Goal: Task Accomplishment & Management: Manage account settings

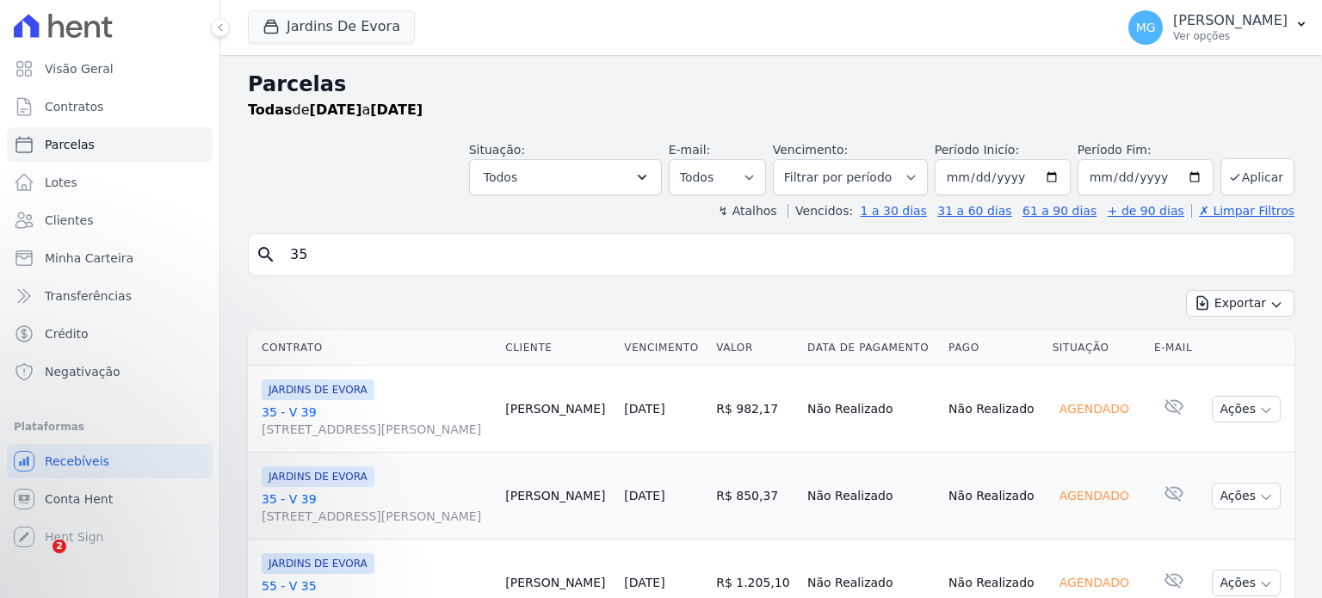
select select
click at [282, 20] on div "button" at bounding box center [274, 26] width 24 height 17
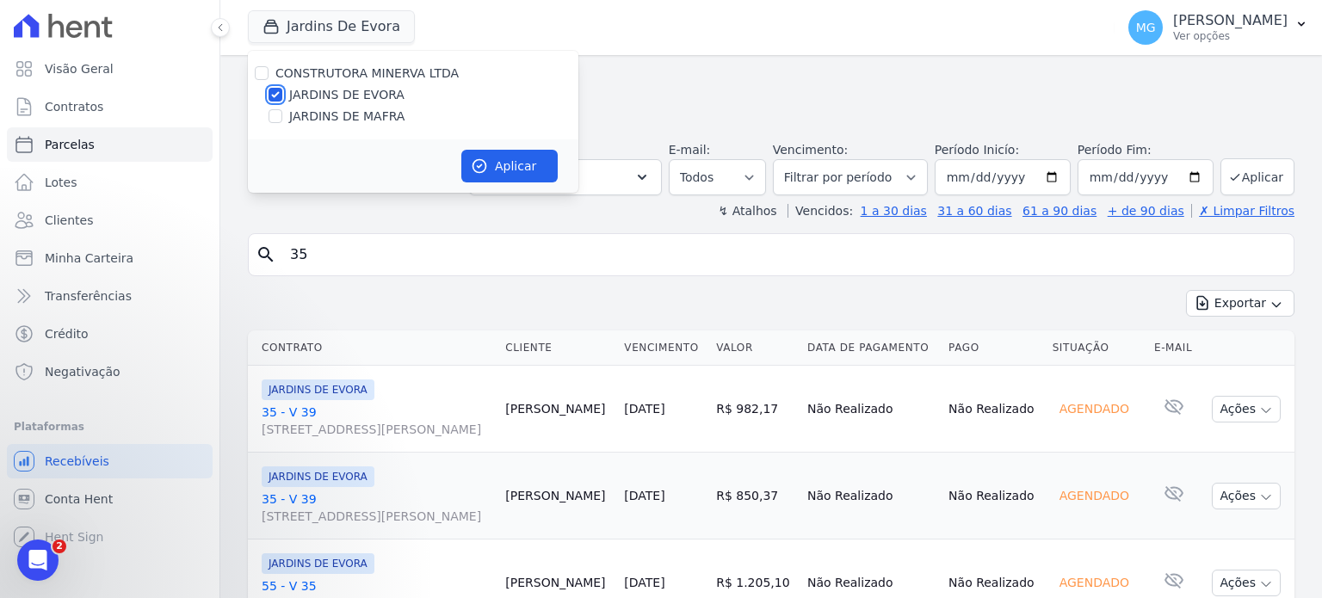
click at [274, 92] on input "JARDINS DE EVORA" at bounding box center [275, 95] width 14 height 14
checkbox input "false"
click at [272, 120] on input "JARDINS DE MAFRA" at bounding box center [275, 116] width 14 height 14
checkbox input "true"
click at [496, 170] on button "Aplicar" at bounding box center [509, 166] width 96 height 33
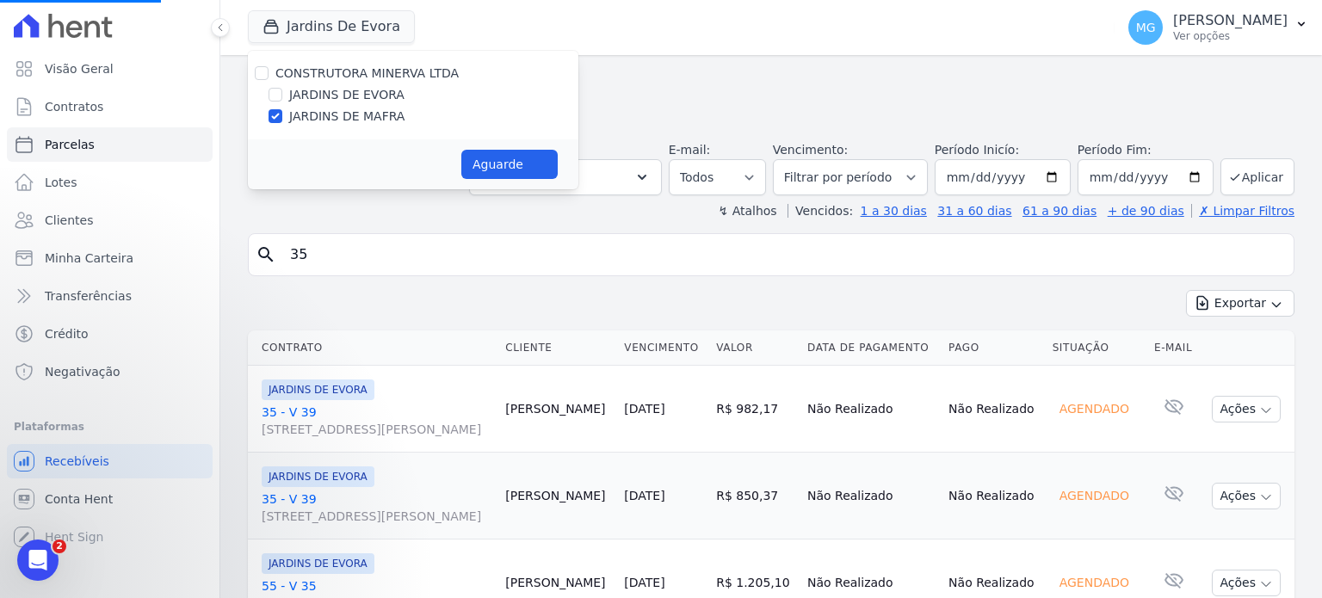
select select
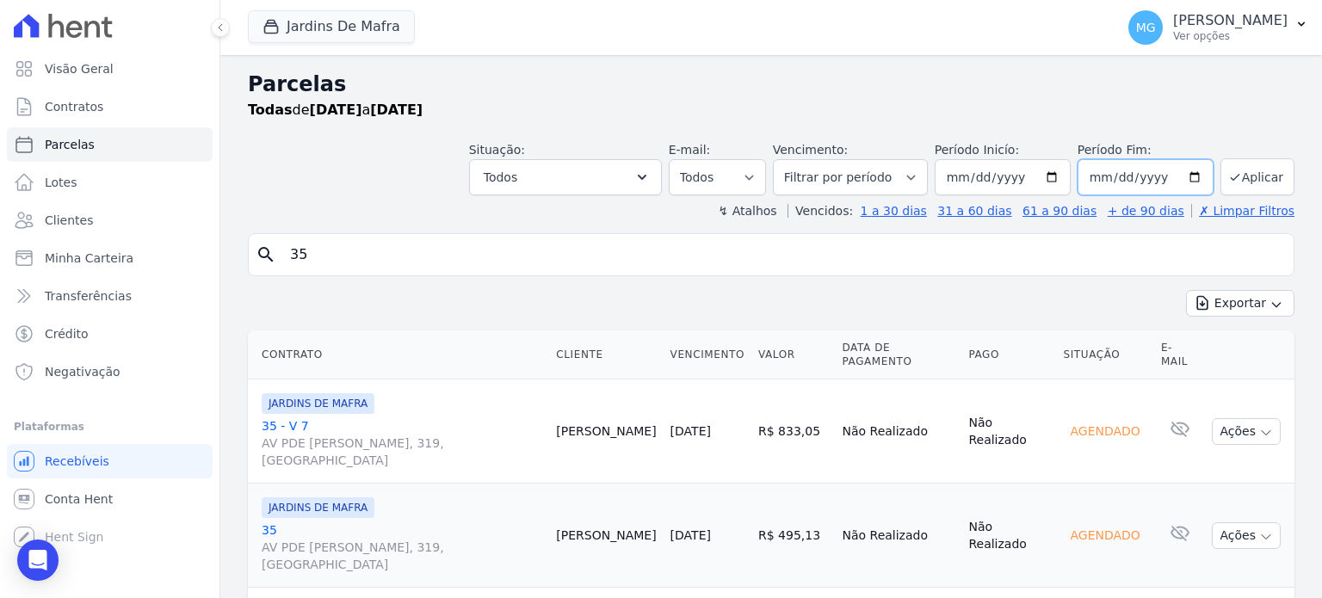
click at [1184, 169] on input "2025-12-31" at bounding box center [1145, 177] width 136 height 36
type input "[DATE]"
click at [1249, 176] on button "Aplicar" at bounding box center [1257, 176] width 74 height 37
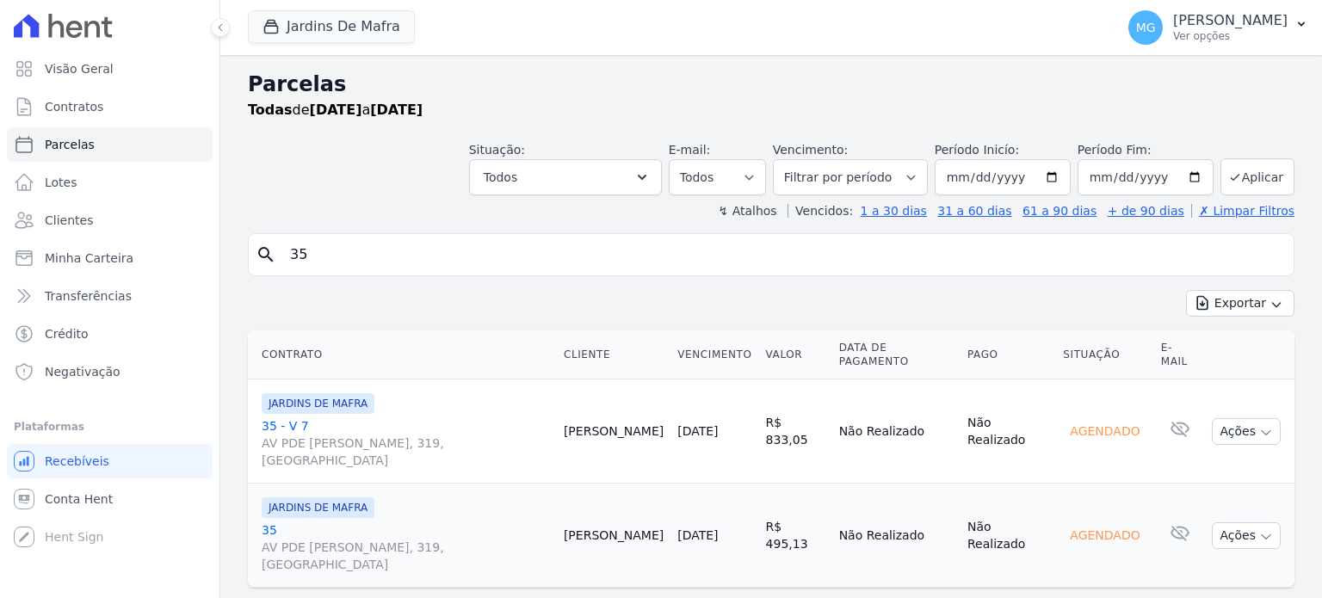
select select
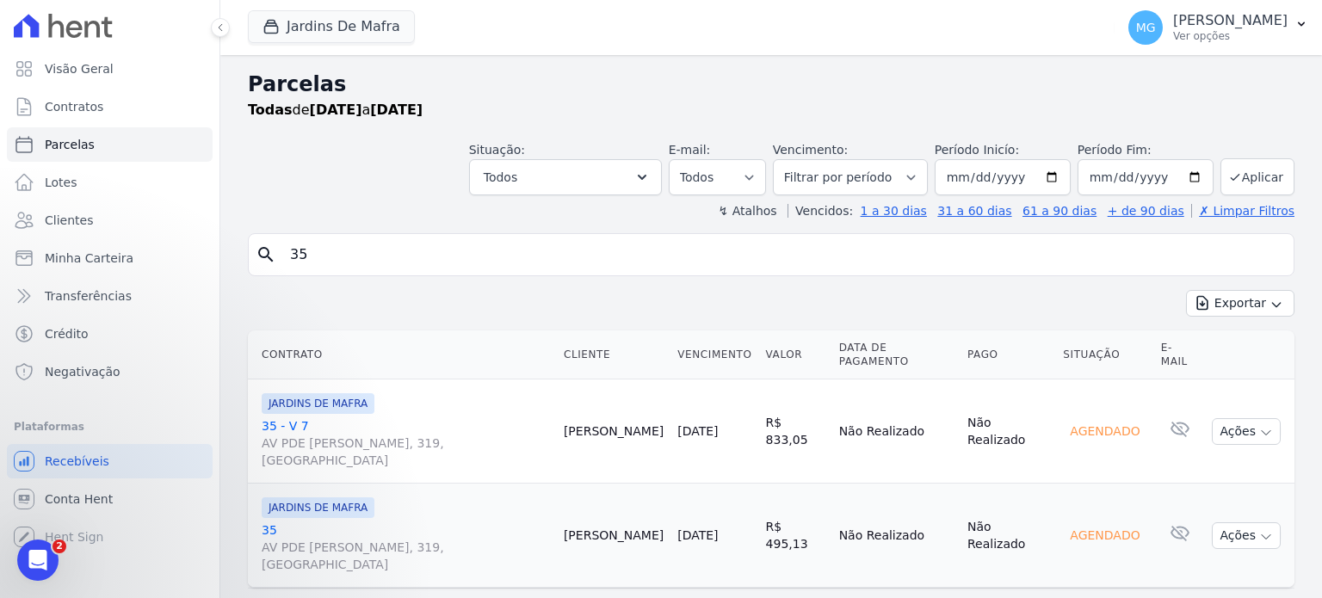
click at [478, 259] on input "35" at bounding box center [783, 254] width 1007 height 34
click at [478, 260] on input "35" at bounding box center [783, 254] width 1007 height 34
click at [1233, 174] on icon "submit" at bounding box center [1235, 177] width 14 height 14
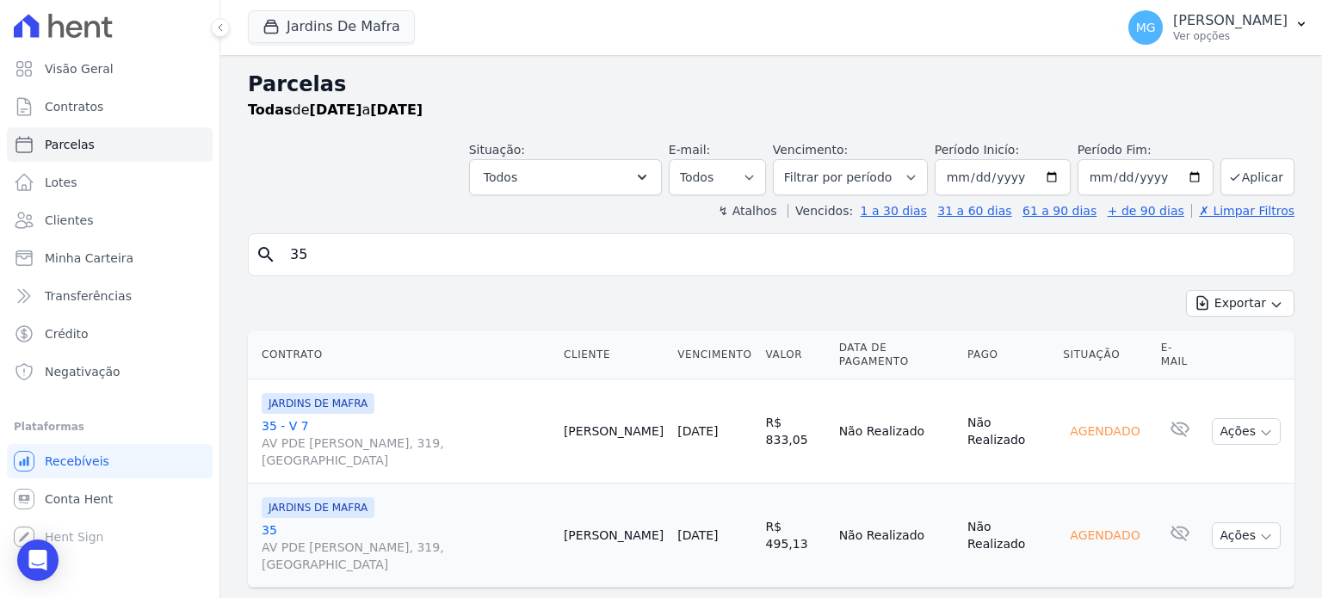
select select
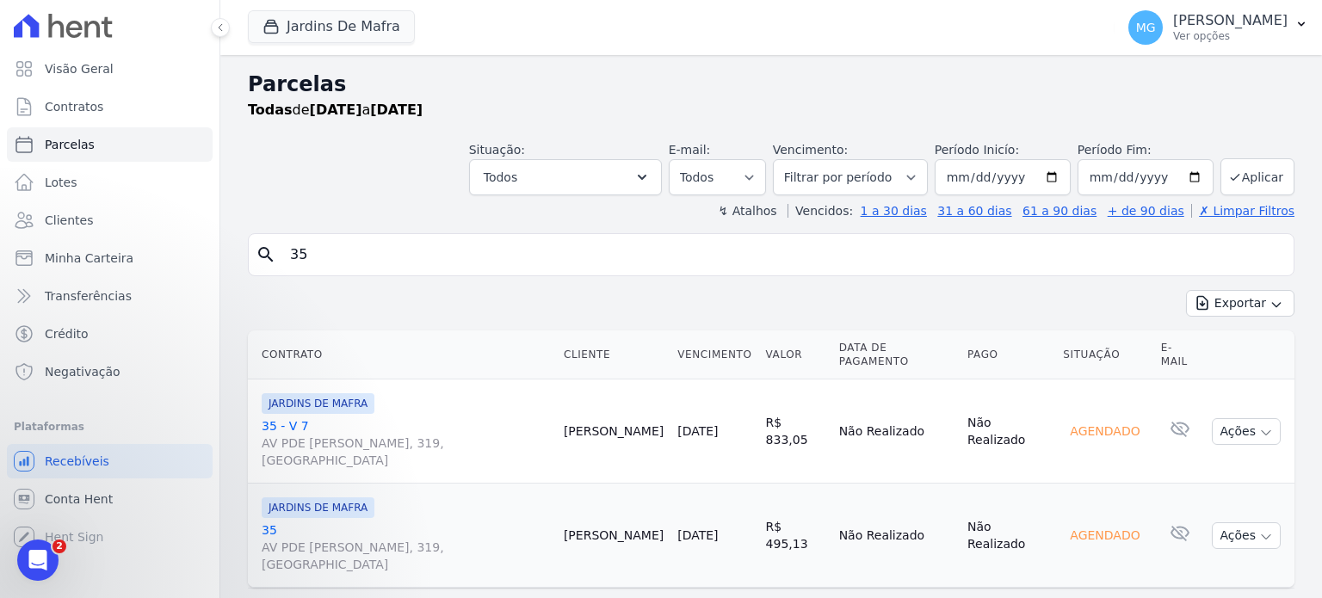
drag, startPoint x: 337, startPoint y: 262, endPoint x: 232, endPoint y: 265, distance: 105.0
click at [232, 265] on div "Parcelas Todas de [DATE] a [DATE] Situação: Agendado Em Aberto Pago Processando…" at bounding box center [770, 347] width 1101 height 585
click at [751, 312] on div "Exportar Exportar PDF Exportar CSV" at bounding box center [771, 310] width 1046 height 40
click at [1251, 179] on button "Aplicar" at bounding box center [1257, 176] width 74 height 37
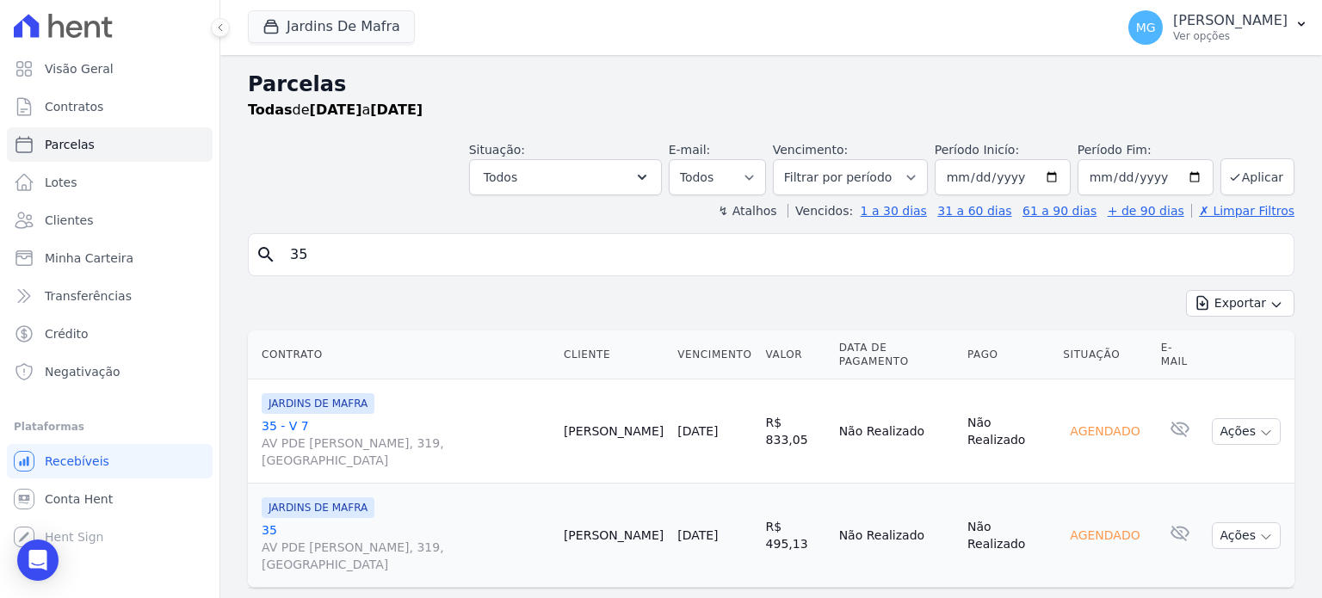
select select
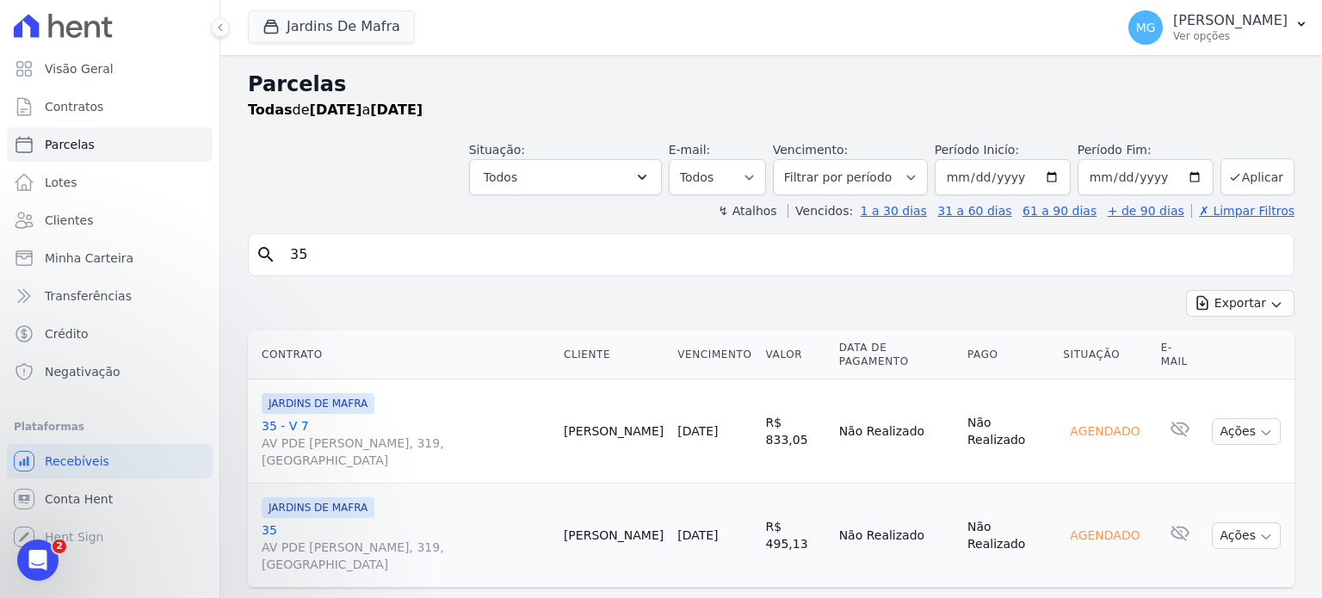
click at [1270, 258] on input "35" at bounding box center [783, 254] width 1007 height 34
click at [1270, 256] on input "35" at bounding box center [783, 254] width 1007 height 34
drag, startPoint x: 1197, startPoint y: 247, endPoint x: 1177, endPoint y: 255, distance: 21.3
click at [1197, 247] on input "search" at bounding box center [783, 254] width 1007 height 34
click at [1012, 285] on div "search Exportar Exportar PDF Exportar CSV Contrato Cliente Vencimento [GEOGRAPH…" at bounding box center [771, 429] width 1046 height 393
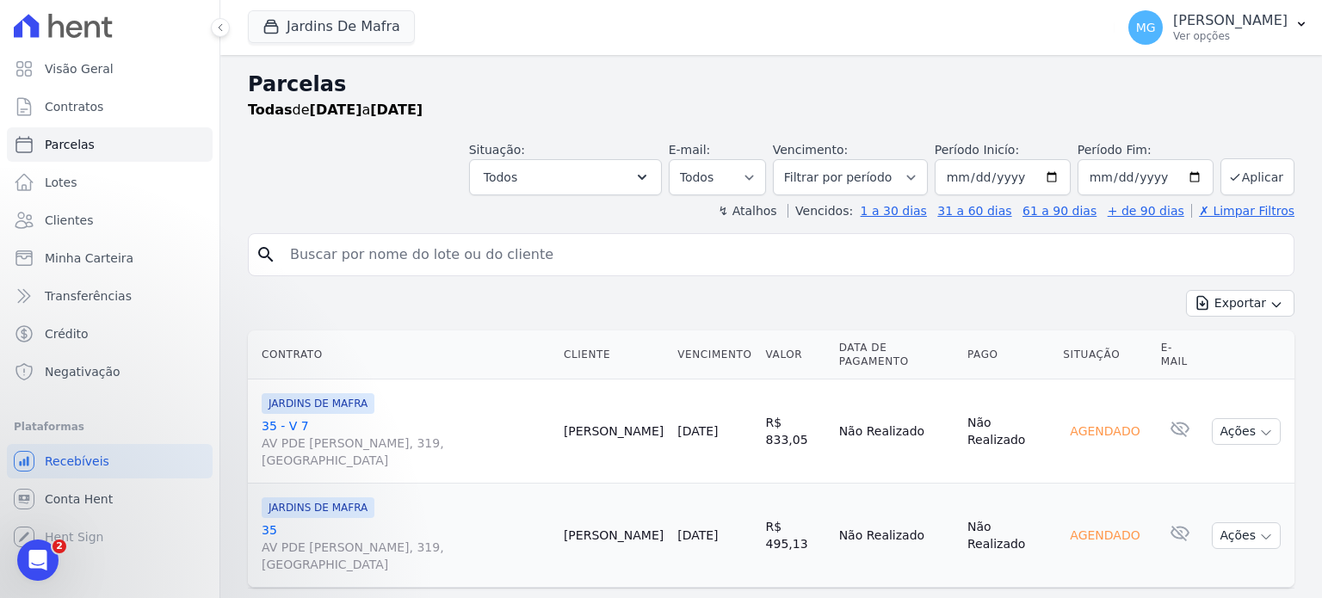
click at [794, 292] on div "Exportar Exportar PDF Exportar CSV" at bounding box center [771, 310] width 1046 height 40
click at [1095, 284] on div "search Exportar Exportar PDF Exportar CSV Contrato Cliente Vencimento Valor Dat…" at bounding box center [771, 429] width 1046 height 393
click at [1260, 173] on button "Aplicar" at bounding box center [1257, 176] width 74 height 37
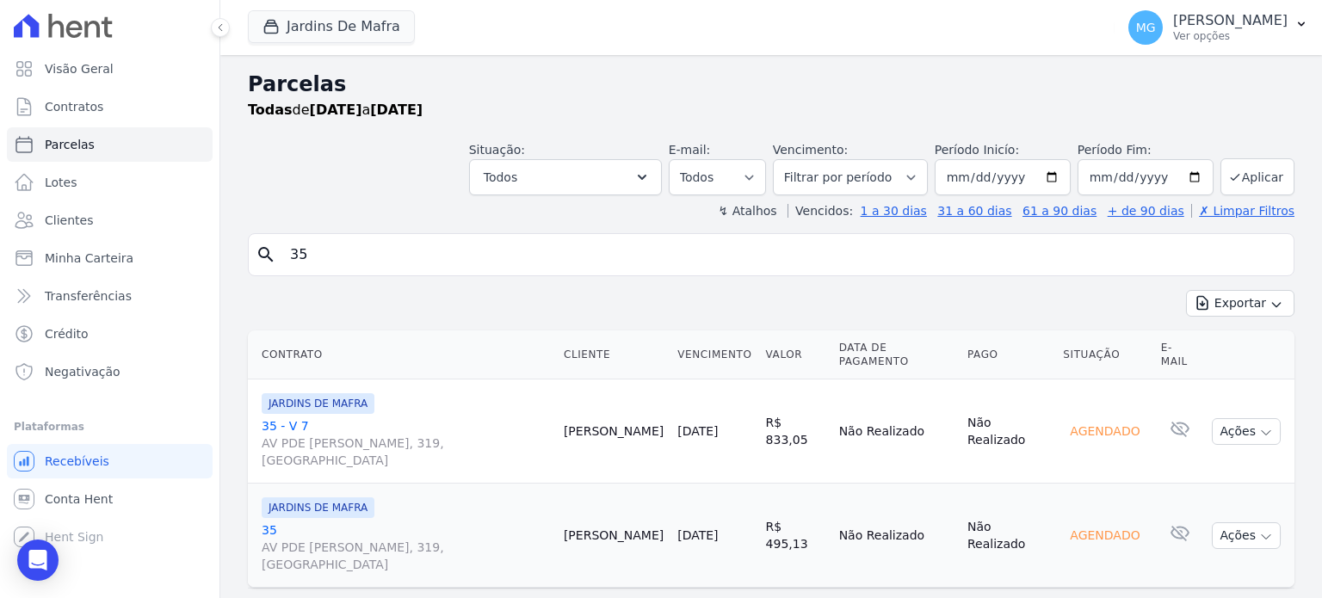
select select
click at [74, 140] on span "Parcelas" at bounding box center [70, 144] width 50 height 17
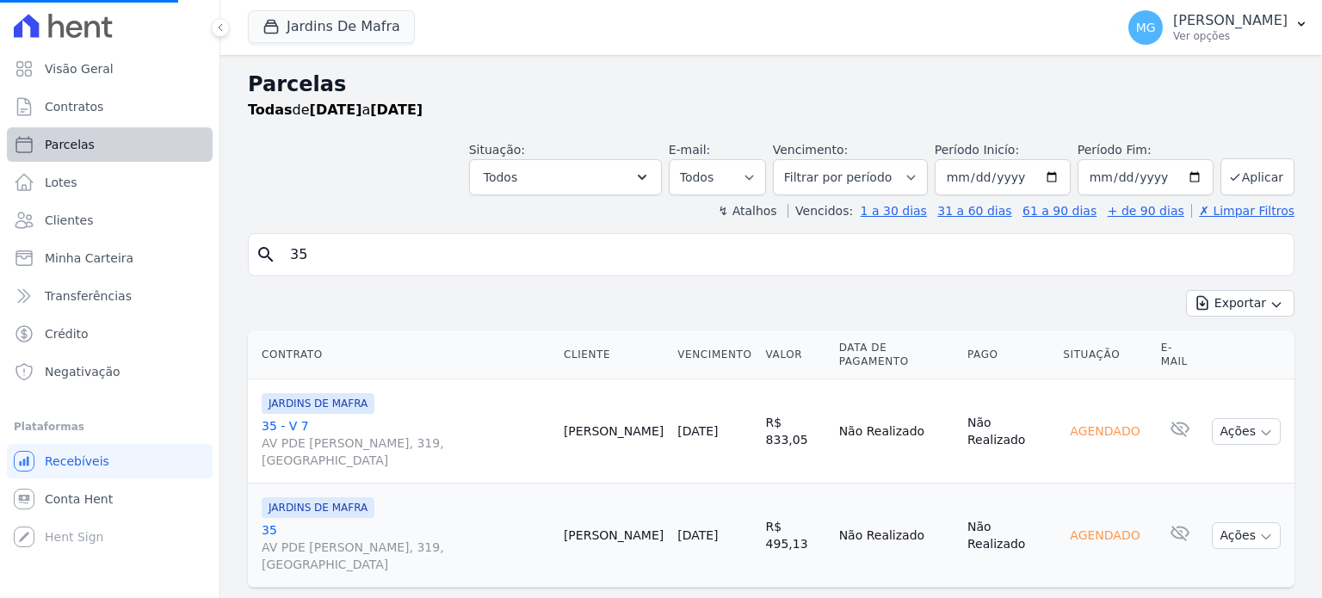
select select
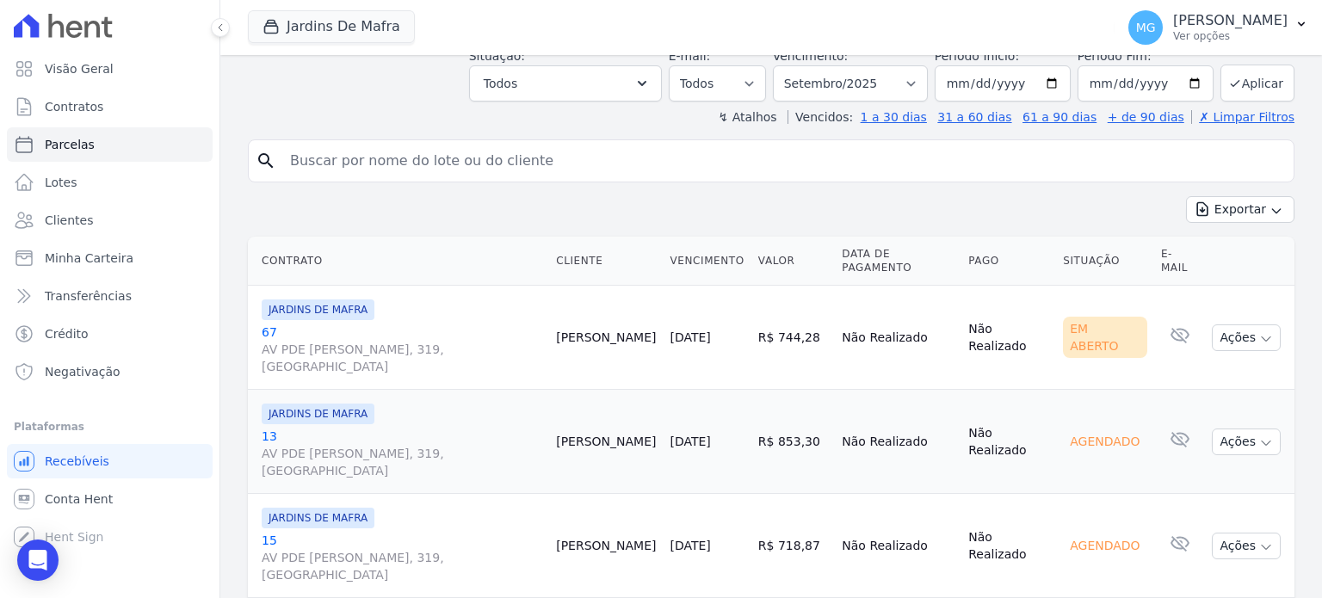
scroll to position [287, 0]
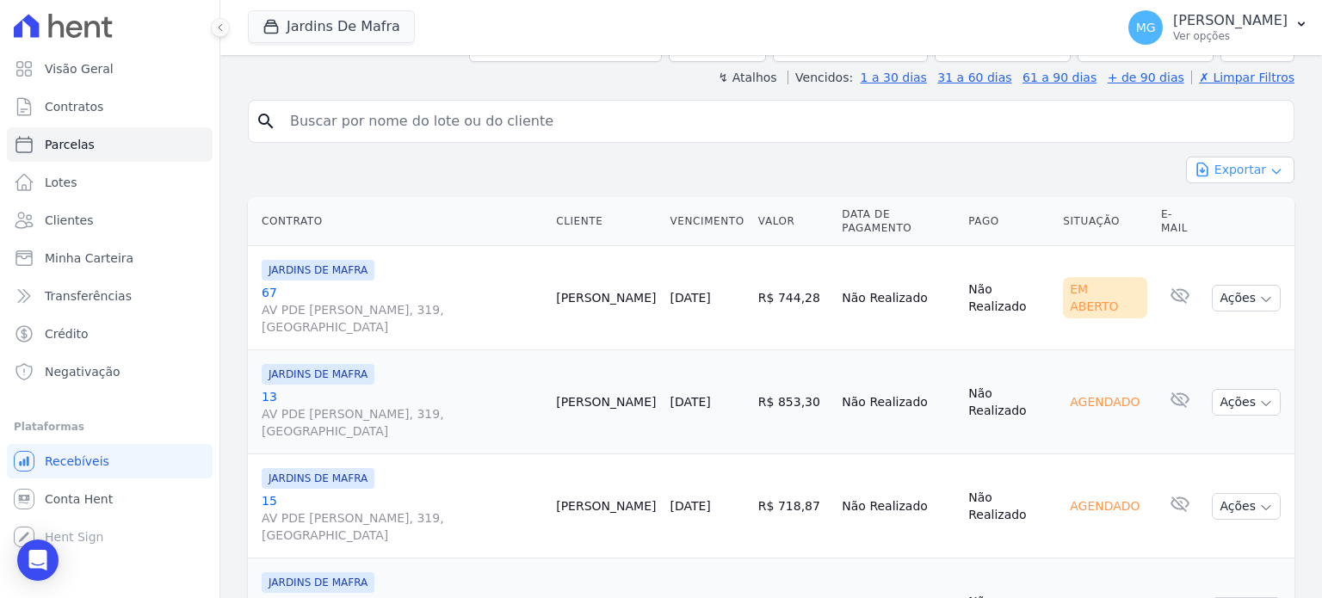
click at [1248, 161] on button "Exportar" at bounding box center [1240, 170] width 108 height 27
click at [1245, 233] on span "Exportar CSV" at bounding box center [1238, 239] width 91 height 17
click at [390, 106] on input "search" at bounding box center [783, 121] width 1007 height 34
type input "48"
select select
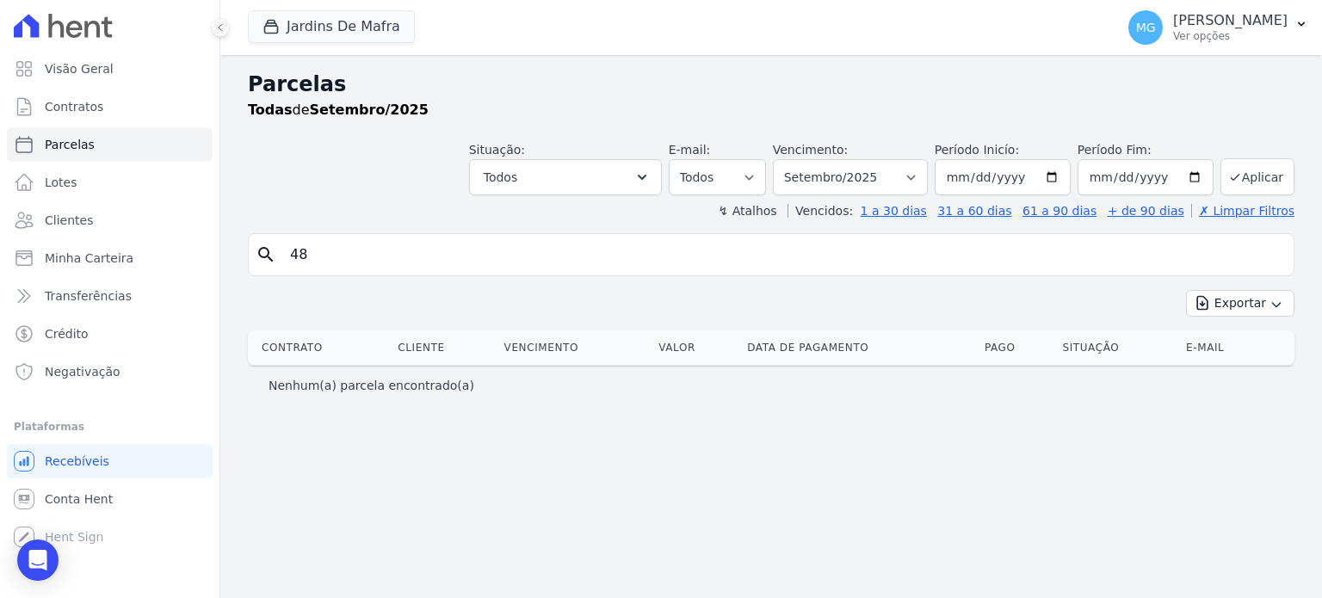
click at [377, 250] on input "48" at bounding box center [783, 254] width 1007 height 34
type input "57"
select select
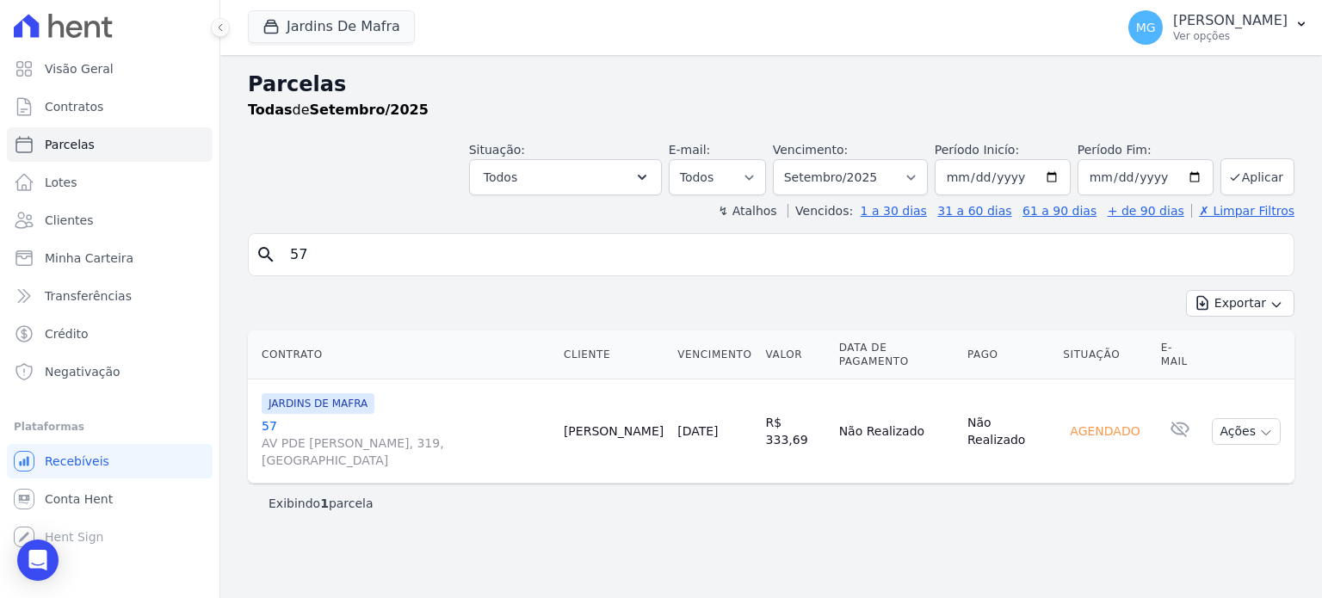
click at [377, 250] on input "57" at bounding box center [783, 254] width 1007 height 34
type input "63"
select select
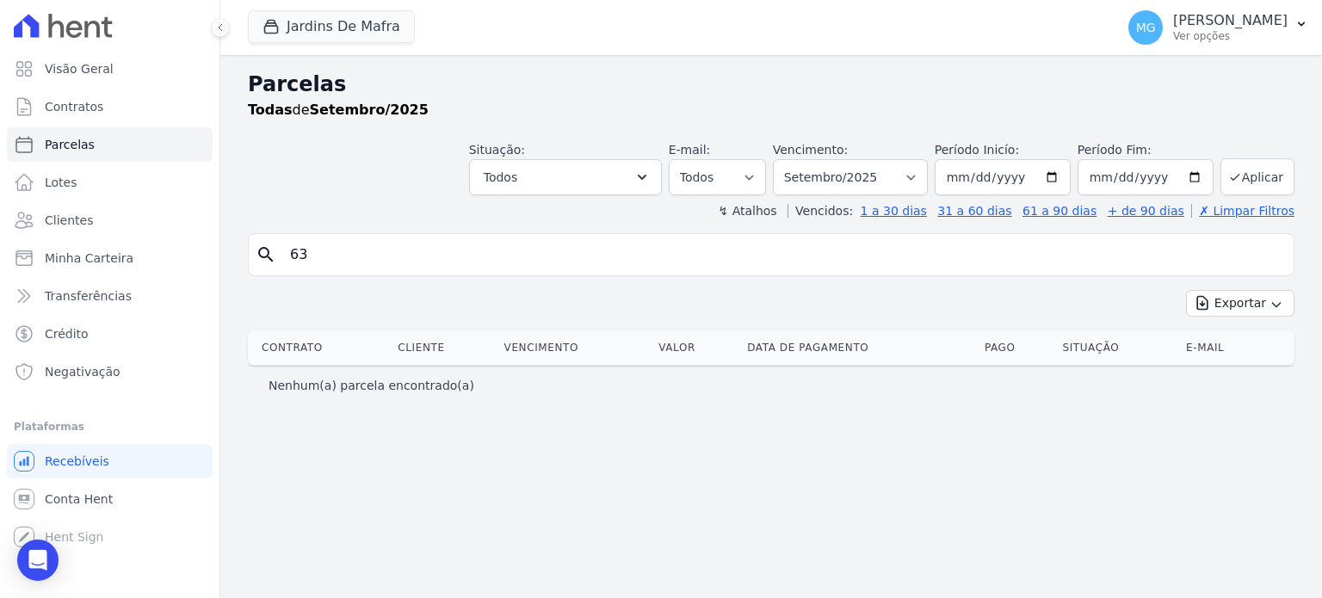
select select
click at [327, 255] on input "63" at bounding box center [783, 254] width 1007 height 34
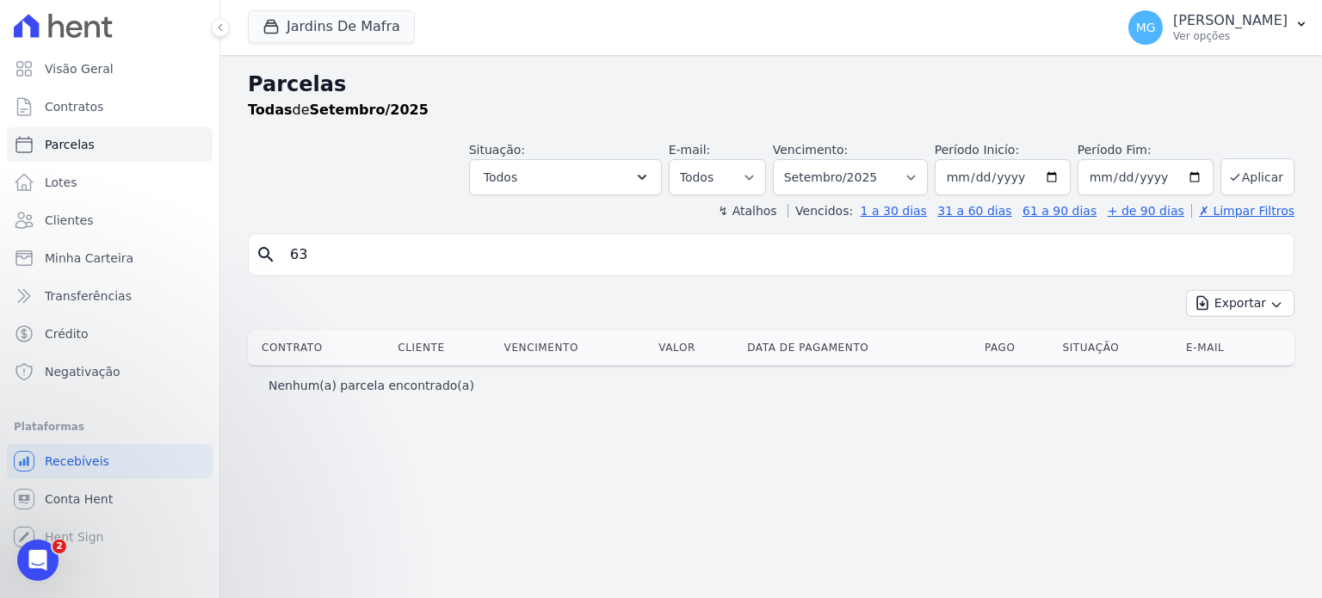
click at [327, 255] on input "63" at bounding box center [783, 254] width 1007 height 34
click at [374, 195] on header "Parcelas Todas de Setembro/2025 Situação: Agendado Em Aberto Pago Processando C…" at bounding box center [771, 144] width 1046 height 151
click at [355, 251] on input "63" at bounding box center [783, 254] width 1007 height 34
select select
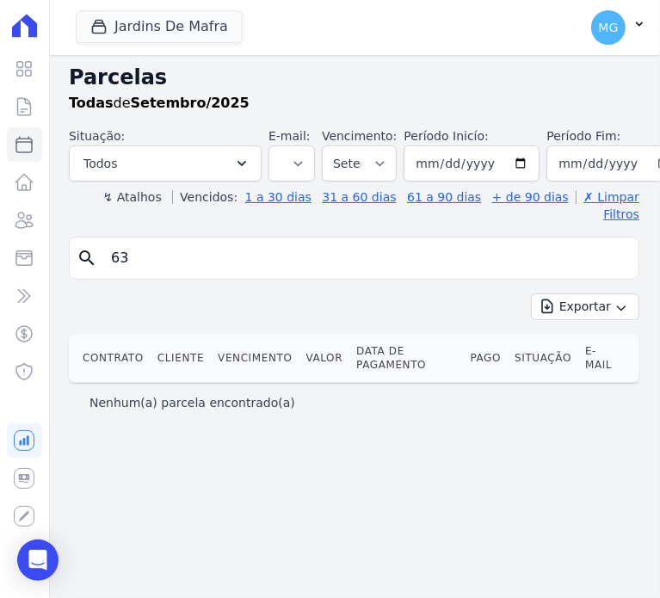
click at [129, 245] on input "63" at bounding box center [366, 258] width 531 height 34
click at [130, 245] on input "63" at bounding box center [366, 258] width 531 height 34
type input "15"
select select
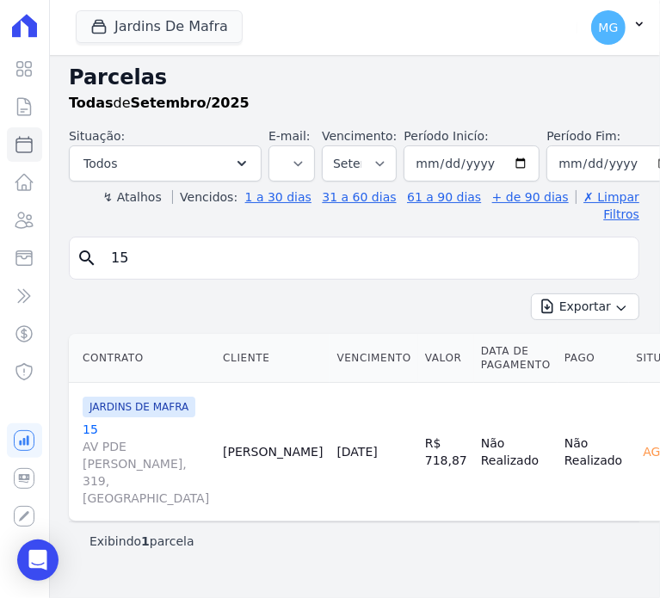
click at [164, 254] on input "15" at bounding box center [366, 258] width 531 height 34
type input "13"
select select
click at [165, 250] on input "13" at bounding box center [366, 258] width 531 height 34
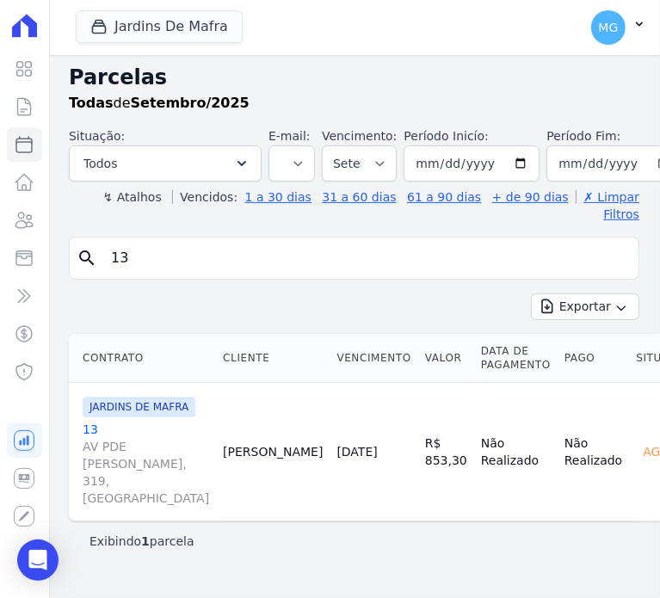
click at [165, 250] on input "13" at bounding box center [366, 258] width 531 height 34
type input "10"
select select
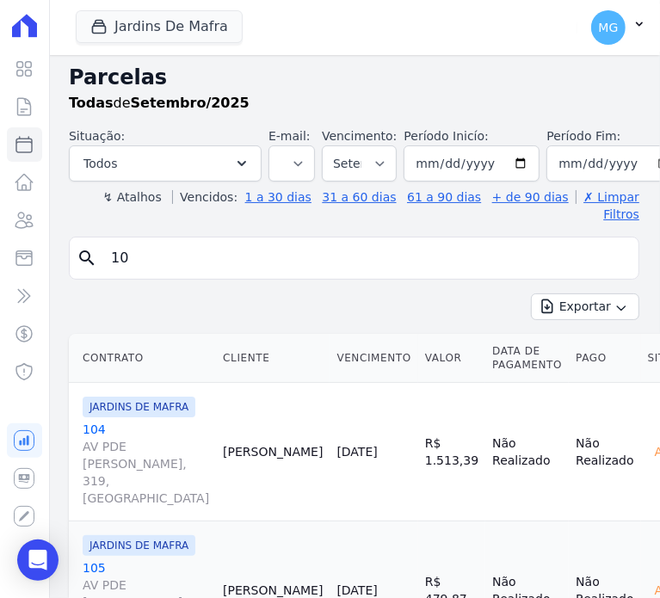
click at [219, 241] on input "10" at bounding box center [366, 258] width 531 height 34
type input "48"
select select
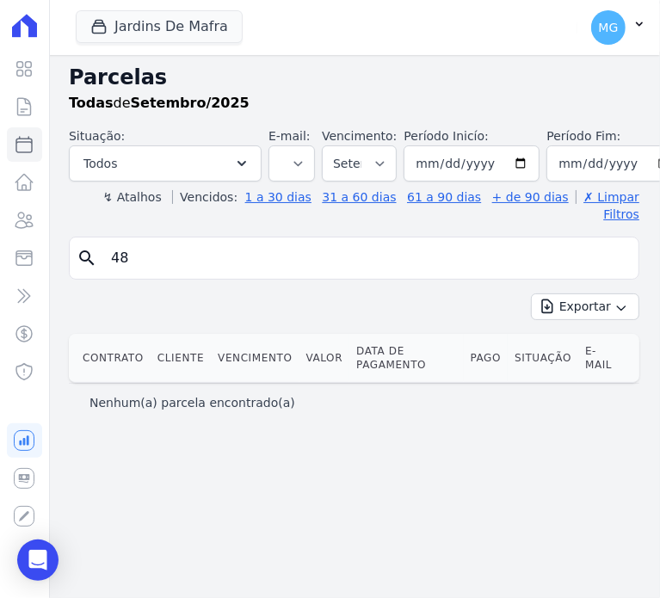
click at [29, 40] on div at bounding box center [24, 26] width 35 height 52
click at [21, 109] on icon at bounding box center [24, 106] width 21 height 21
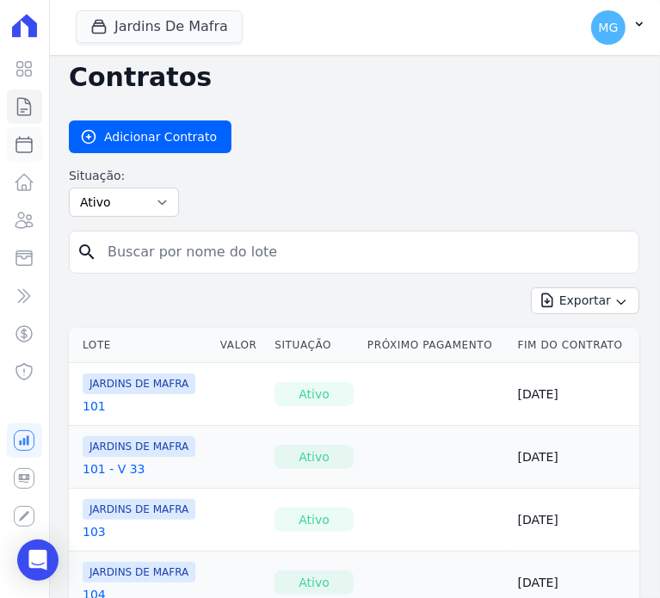
click at [30, 151] on icon at bounding box center [24, 144] width 21 height 21
select select
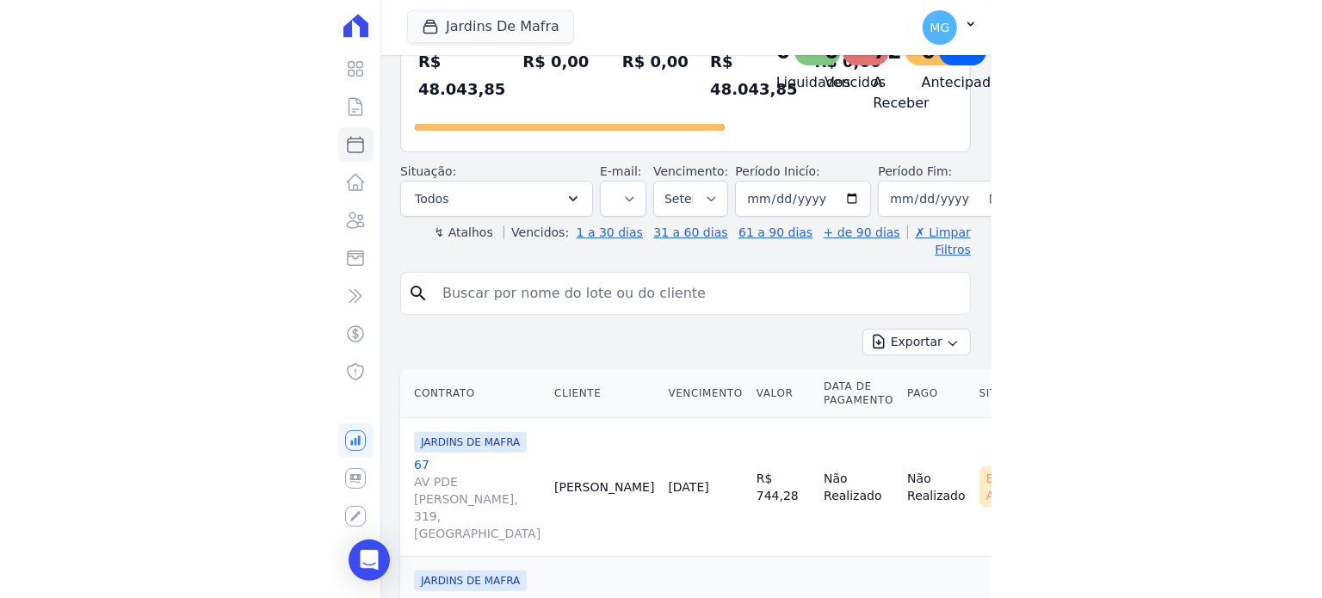
scroll to position [114, 0]
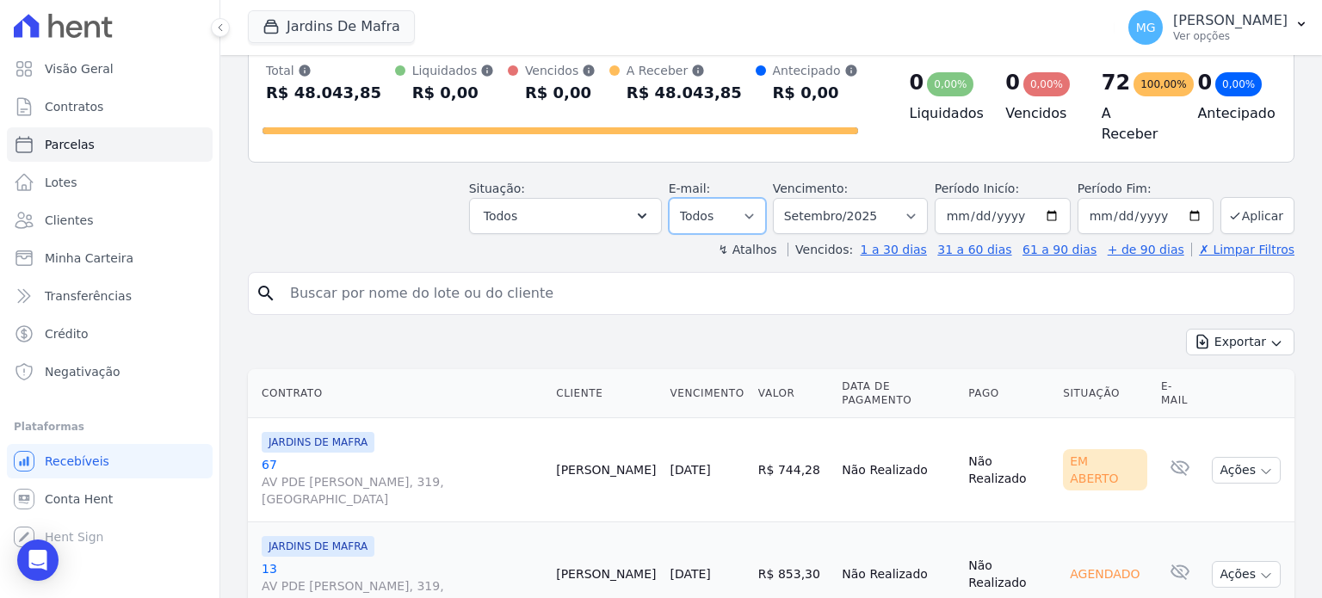
click at [766, 207] on select "Todos Lido Não-lido" at bounding box center [717, 216] width 97 height 36
click at [596, 203] on button "Todos" at bounding box center [565, 216] width 193 height 36
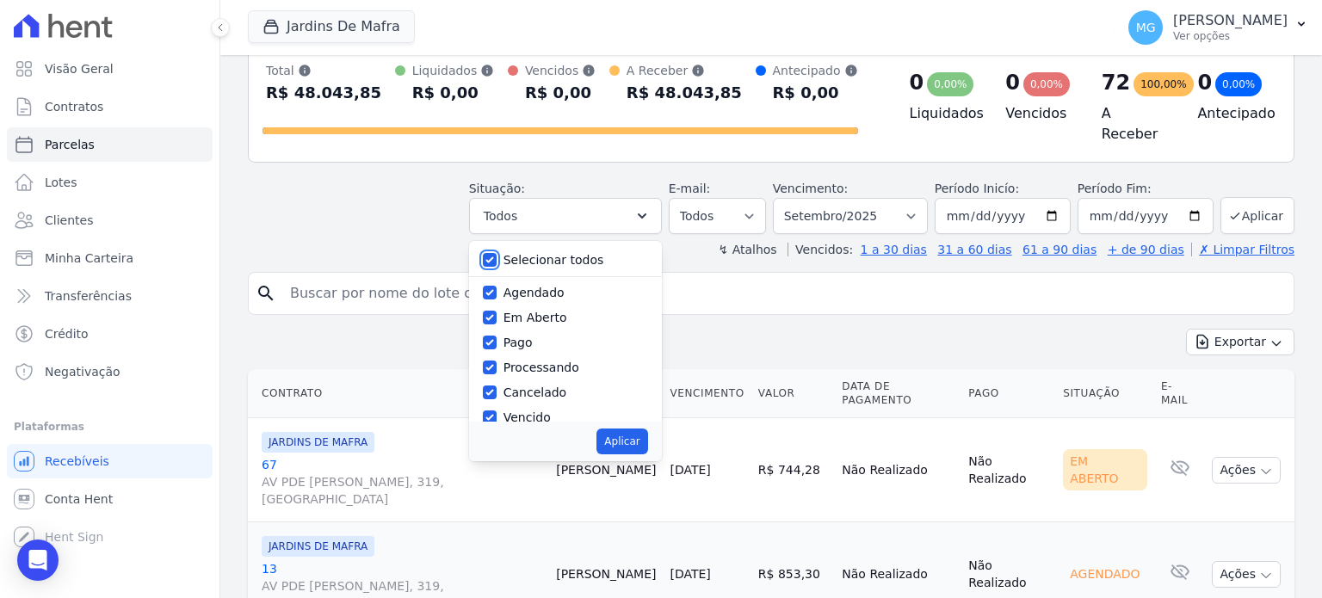
click at [496, 253] on input "Selecionar todos" at bounding box center [490, 260] width 14 height 14
checkbox input "false"
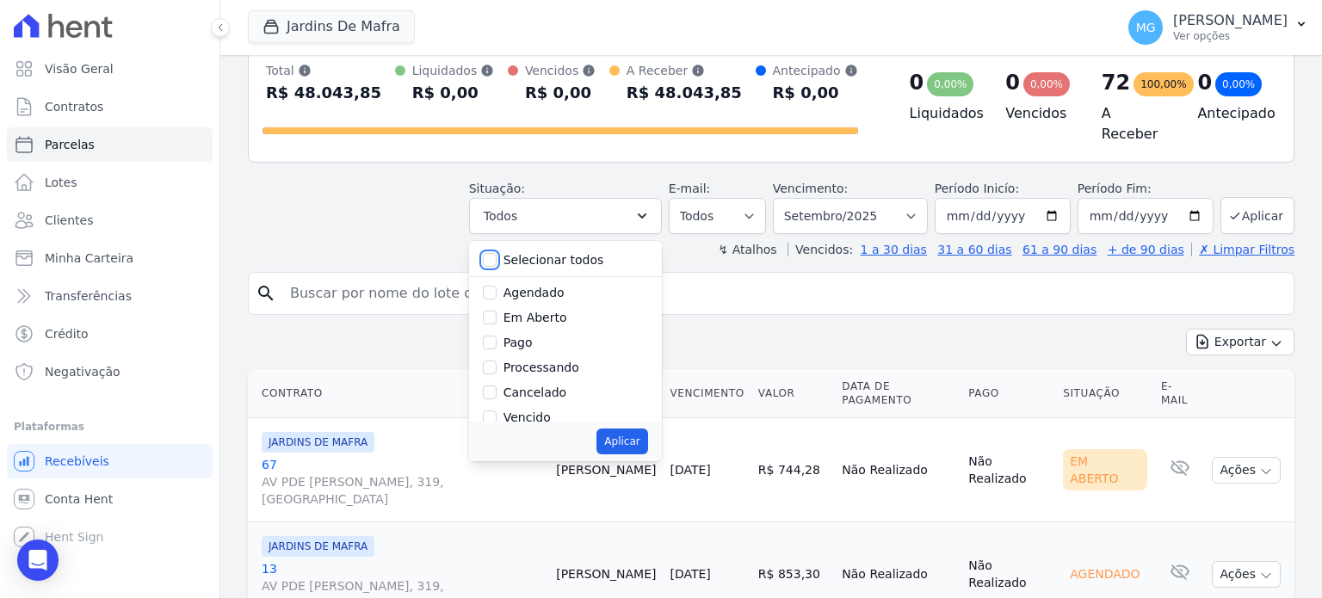
checkbox input "false"
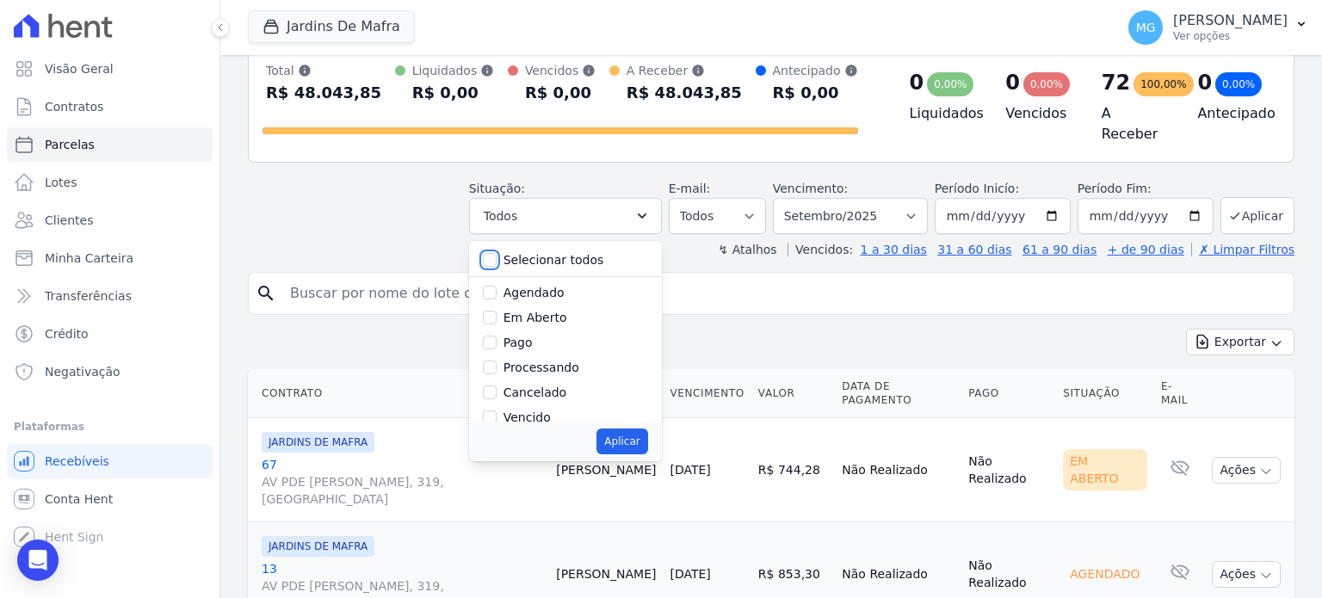
checkbox input "false"
click at [496, 336] on input "Pago" at bounding box center [490, 343] width 14 height 14
checkbox input "true"
click at [642, 429] on button "Aplicar" at bounding box center [621, 442] width 51 height 26
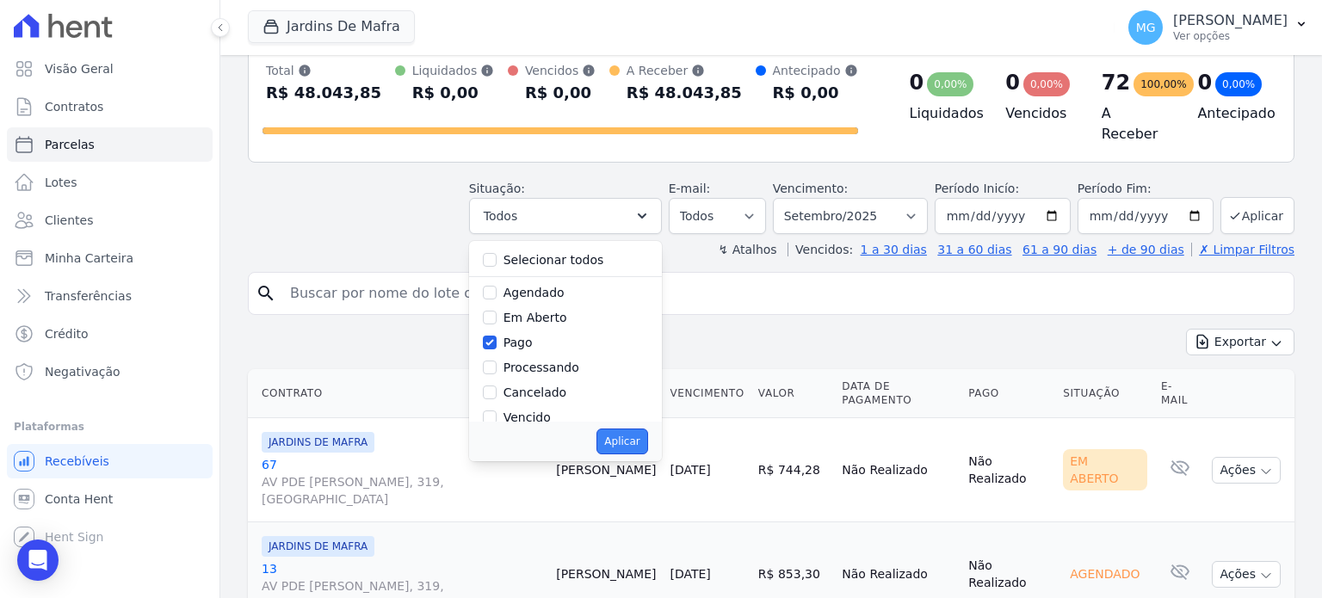
select select "paid"
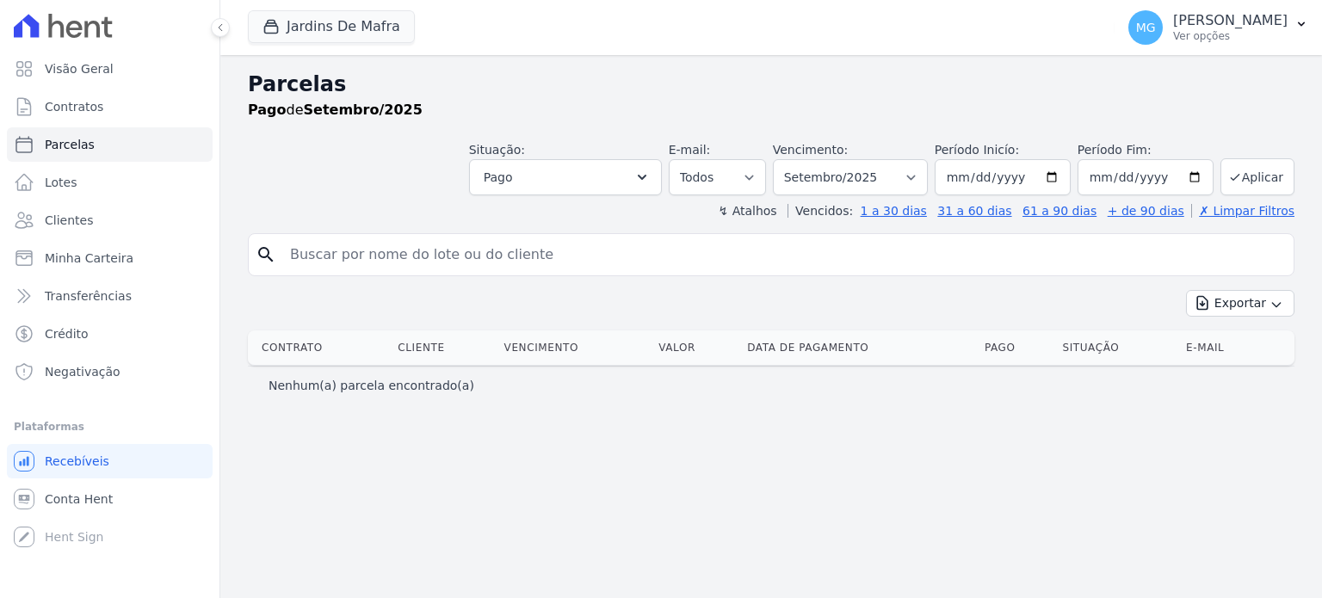
select select
click at [626, 178] on button "Pago" at bounding box center [565, 177] width 193 height 36
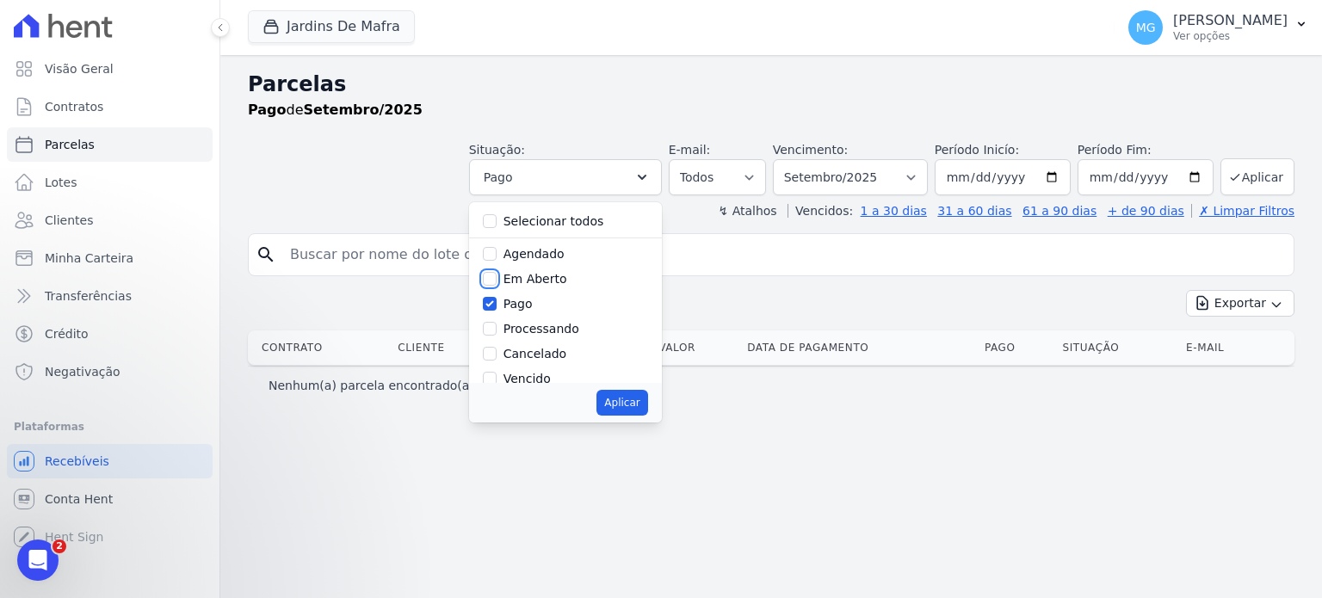
click at [496, 277] on input "Em Aberto" at bounding box center [490, 279] width 14 height 14
checkbox input "true"
click at [496, 302] on input "Pago" at bounding box center [490, 304] width 14 height 14
checkbox input "false"
click at [638, 405] on button "Aplicar" at bounding box center [621, 403] width 51 height 26
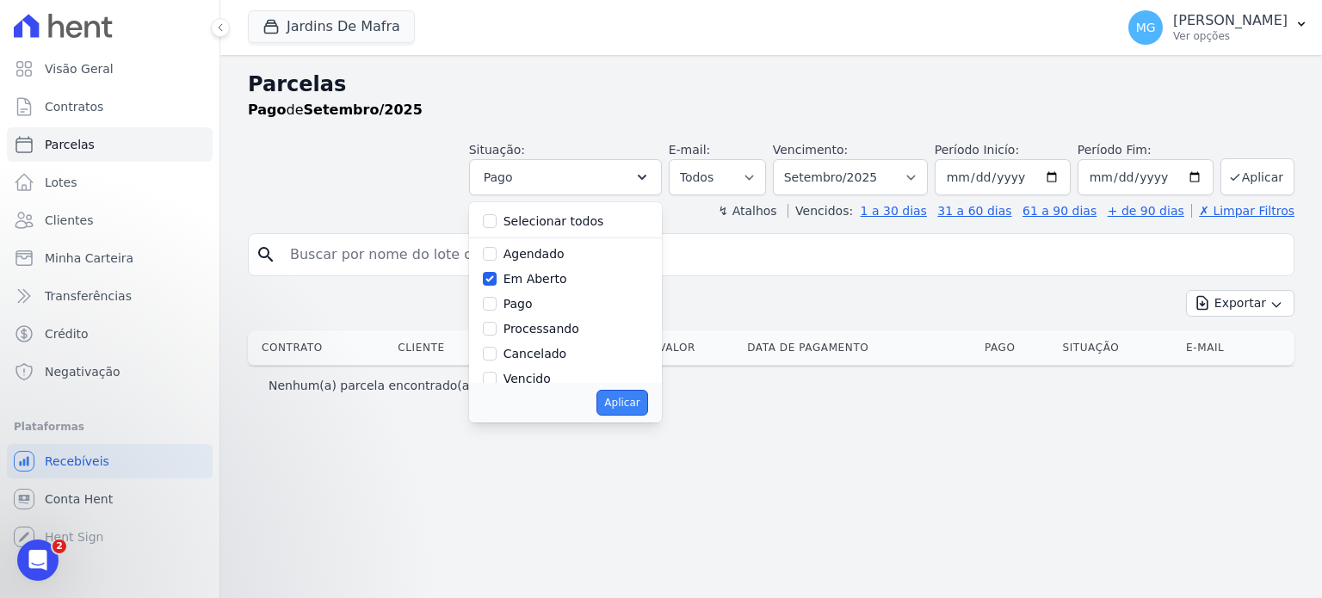
select select "pending"
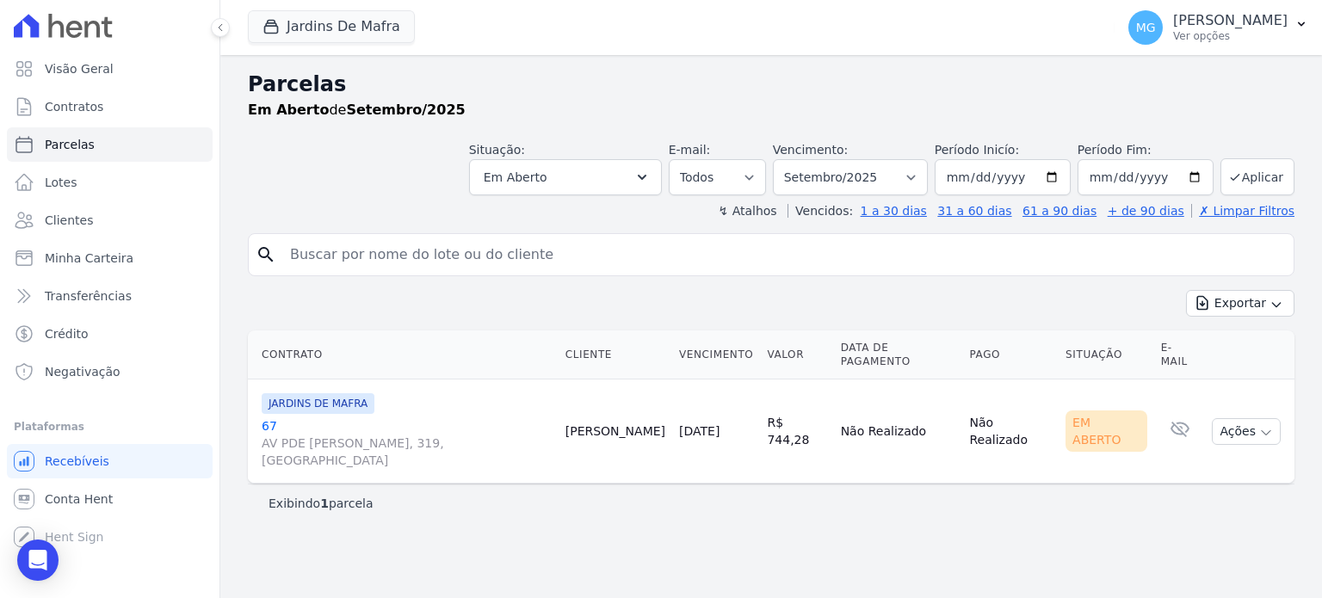
select select
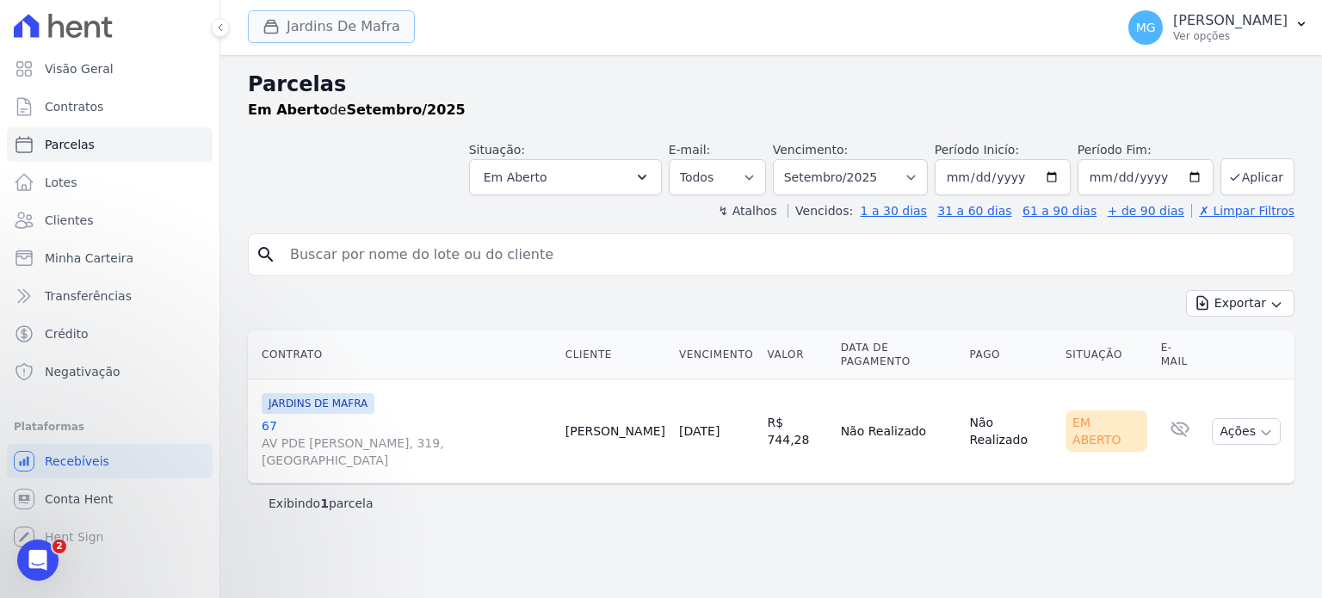
click at [347, 30] on button "Jardins De Mafra" at bounding box center [331, 26] width 167 height 33
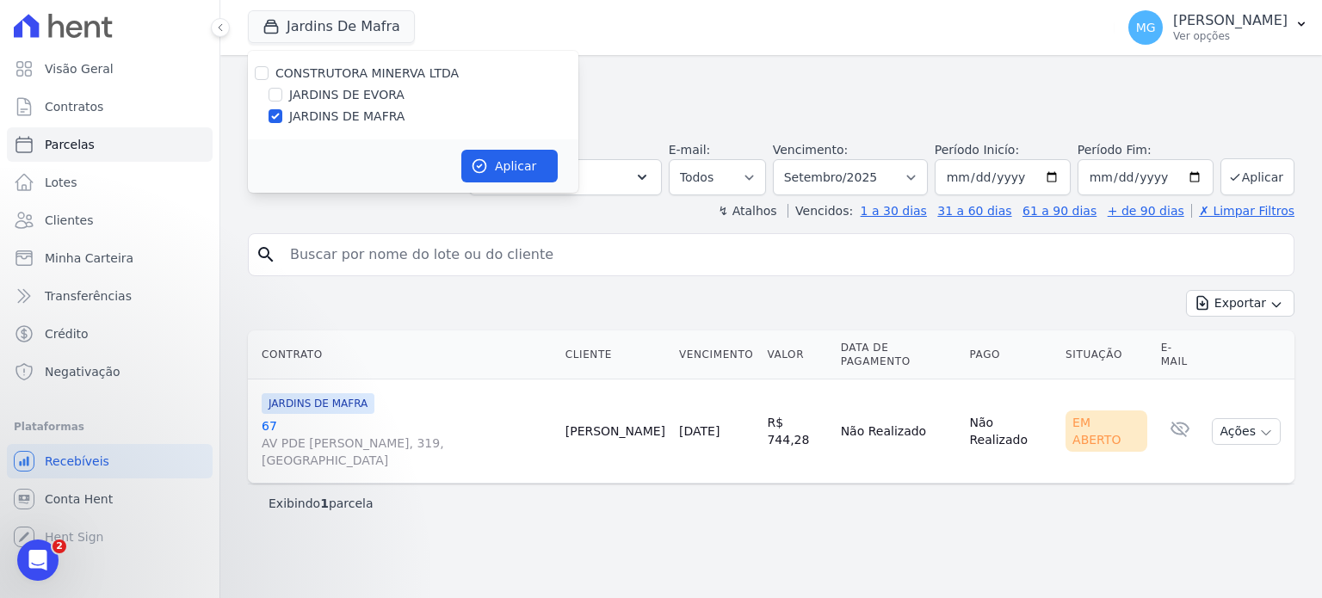
click at [310, 89] on label "JARDINS DE EVORA" at bounding box center [346, 95] width 115 height 18
click at [282, 89] on input "JARDINS DE EVORA" at bounding box center [275, 95] width 14 height 14
checkbox input "true"
click at [537, 164] on button "Aplicar" at bounding box center [509, 166] width 96 height 33
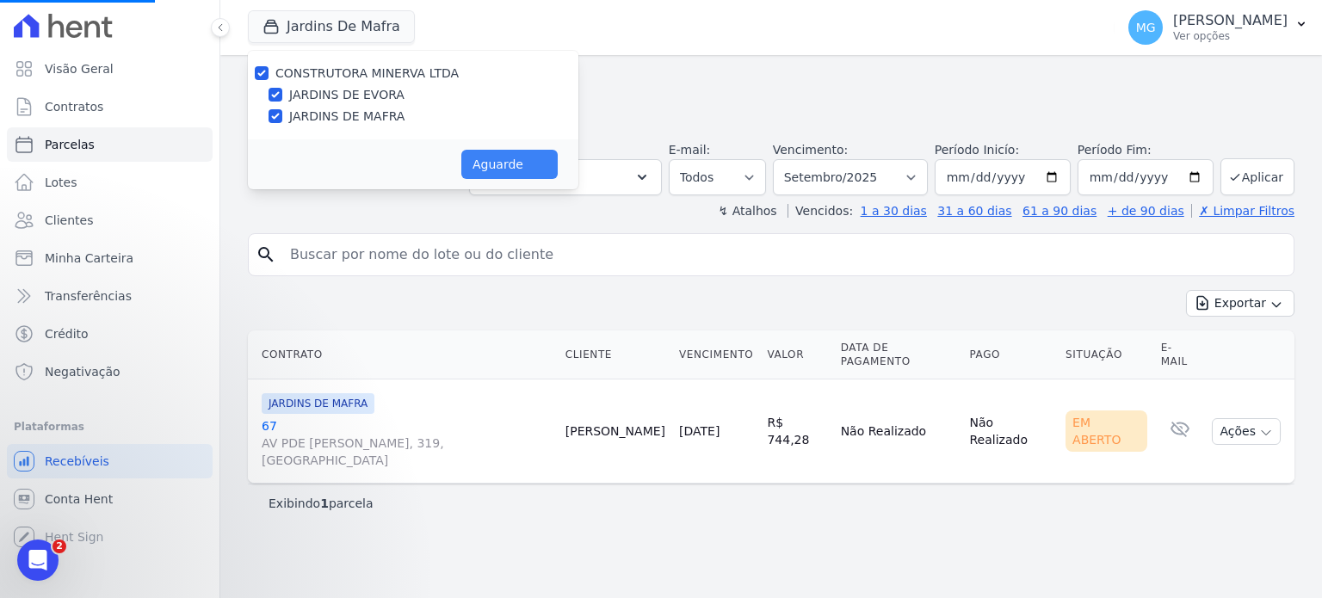
select select
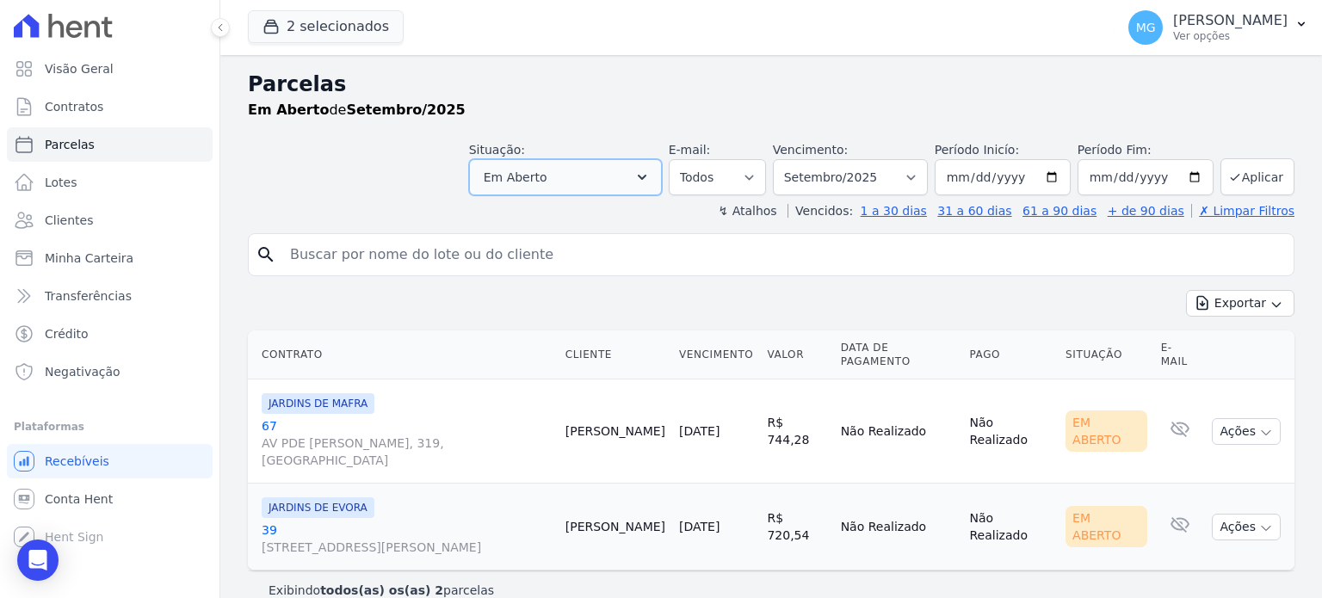
click at [651, 170] on icon "button" at bounding box center [641, 177] width 17 height 17
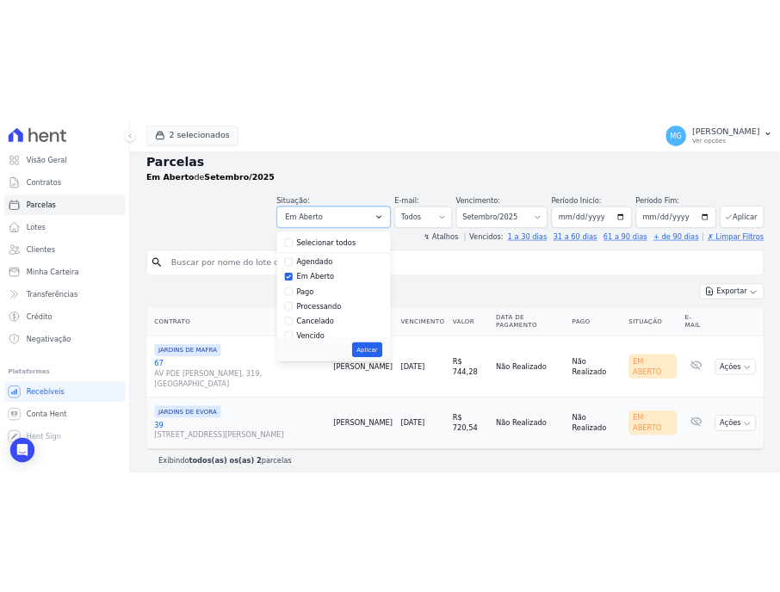
scroll to position [23, 0]
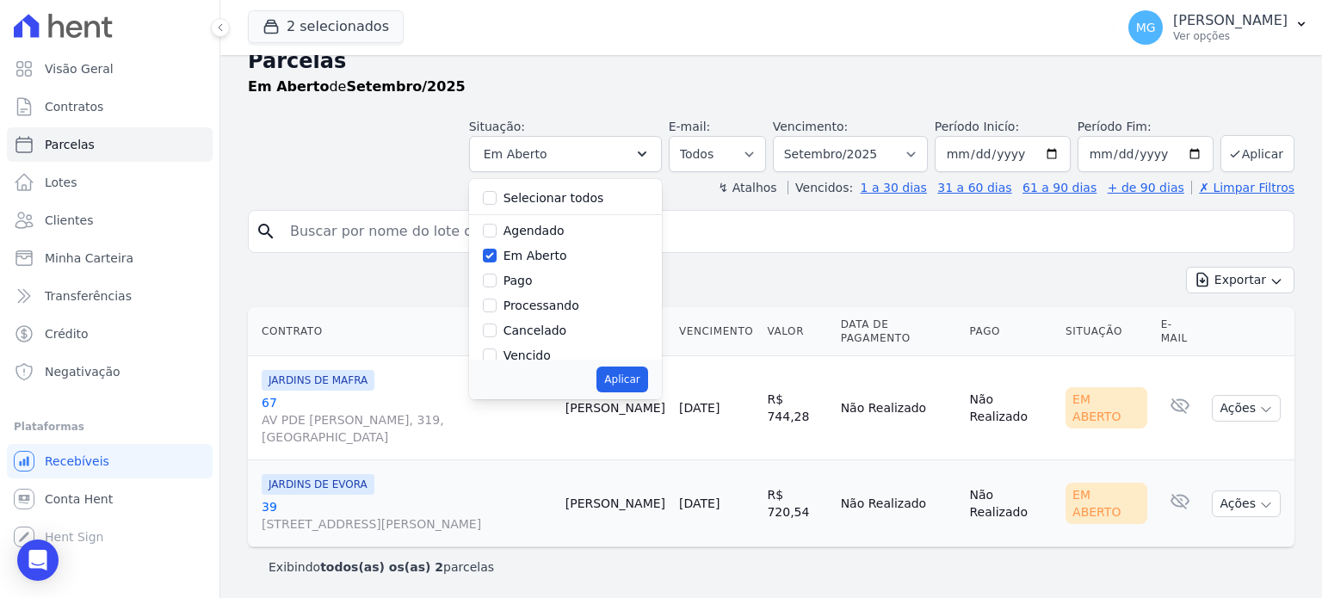
click at [614, 105] on div "Parcelas Em Aberto de Setembro/2025" at bounding box center [771, 78] width 1046 height 65
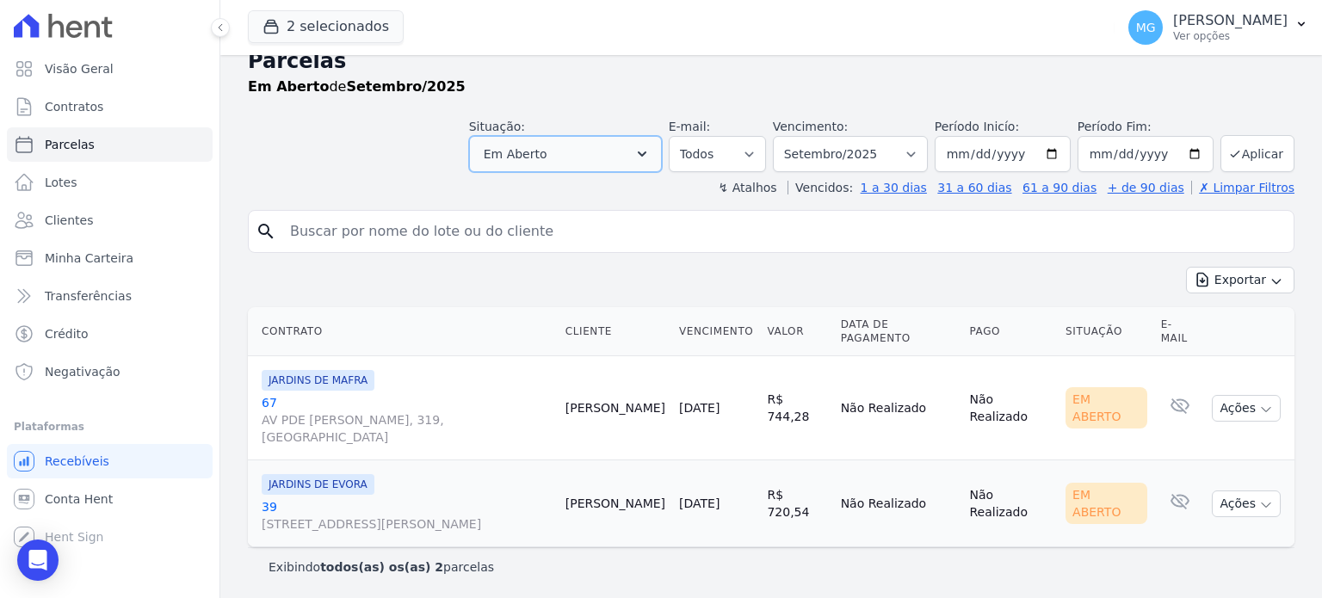
click at [652, 143] on button "Em Aberto" at bounding box center [565, 154] width 193 height 36
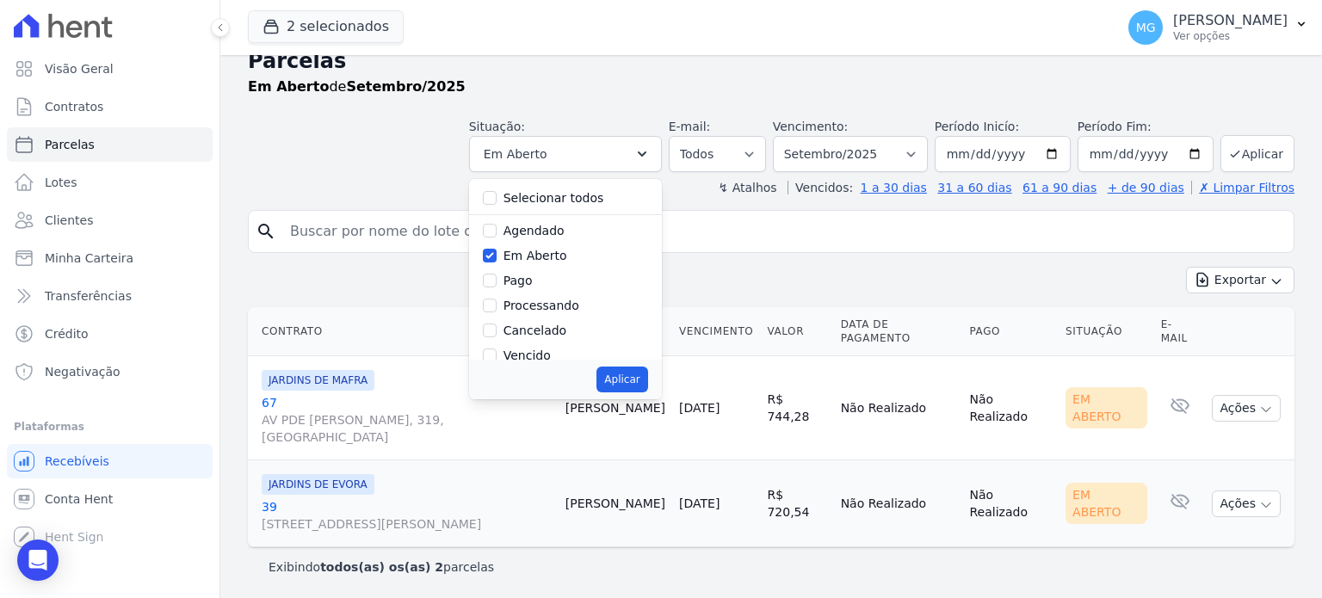
click at [513, 196] on div "Selecionar todos" at bounding box center [565, 198] width 165 height 25
click at [496, 199] on input "Selecionar todos" at bounding box center [490, 198] width 14 height 14
checkbox input "true"
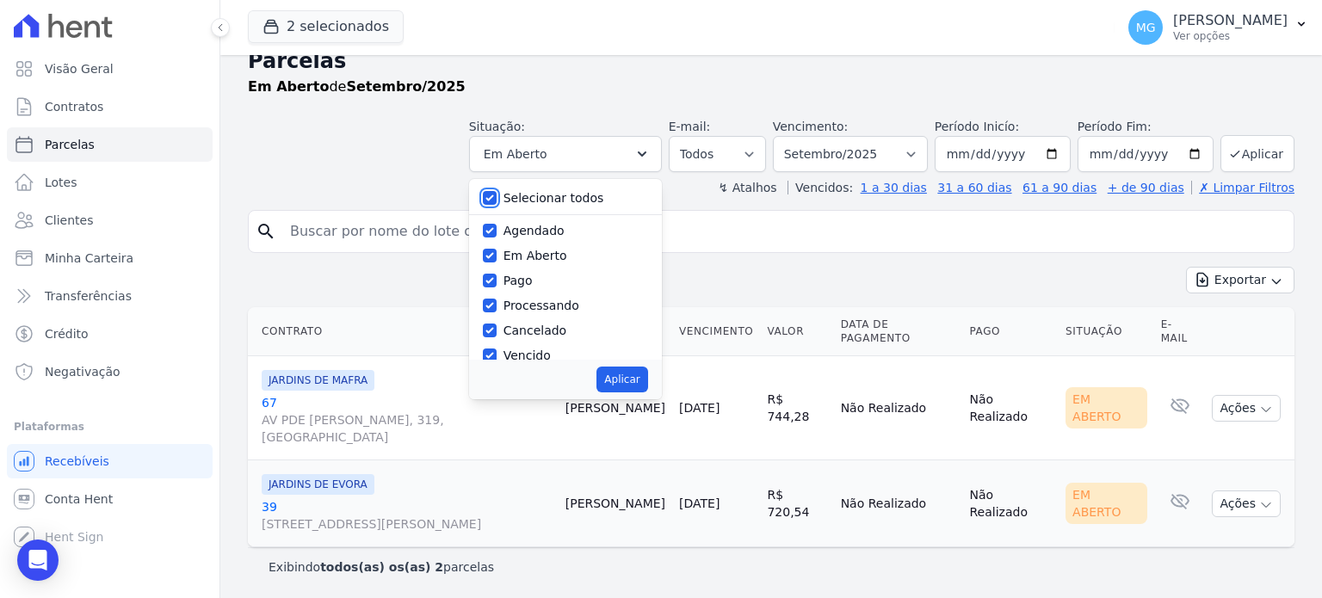
checkbox input "true"
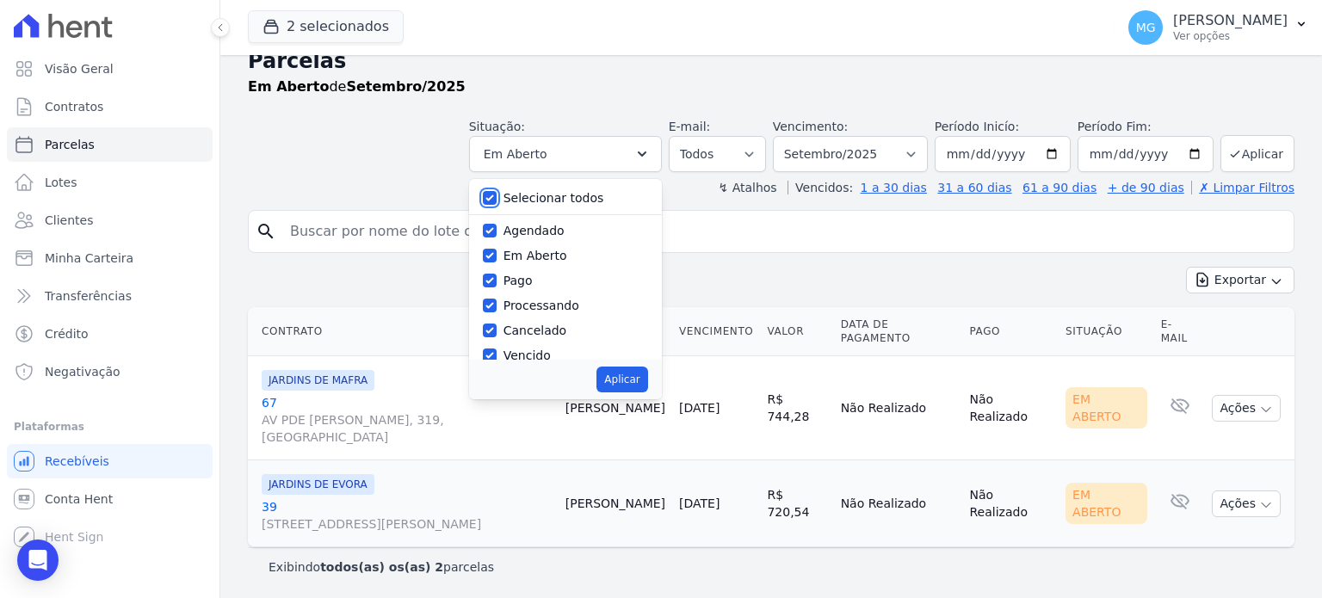
checkbox input "true"
click at [644, 378] on button "Aplicar" at bounding box center [621, 380] width 51 height 26
select select "scheduled"
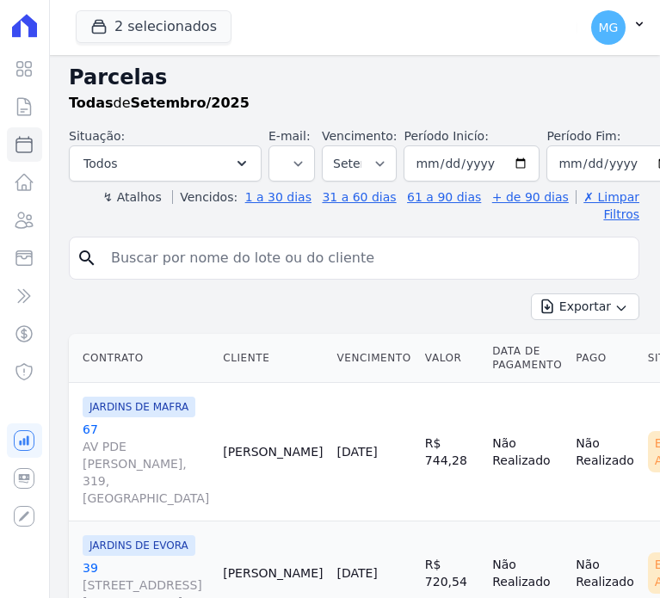
select select
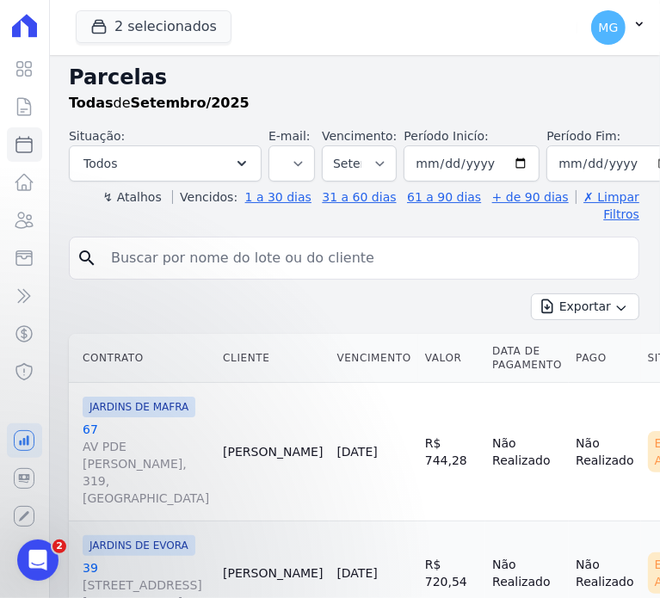
click at [179, 241] on input "search" at bounding box center [366, 258] width 531 height 34
type input "48"
select select
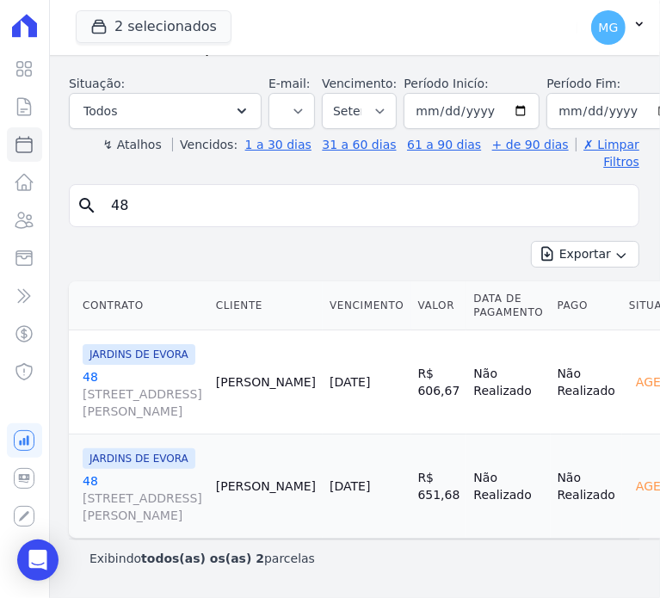
scroll to position [115, 0]
click at [191, 188] on input "48" at bounding box center [366, 205] width 531 height 34
type input "57"
select select
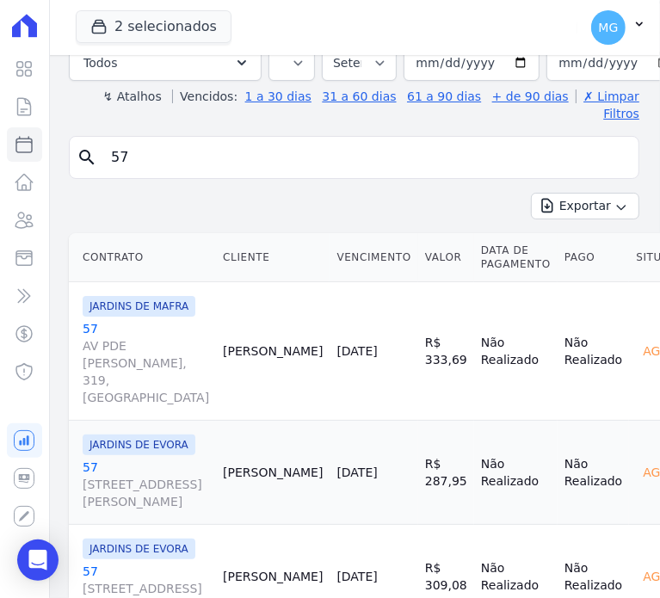
scroll to position [59, 0]
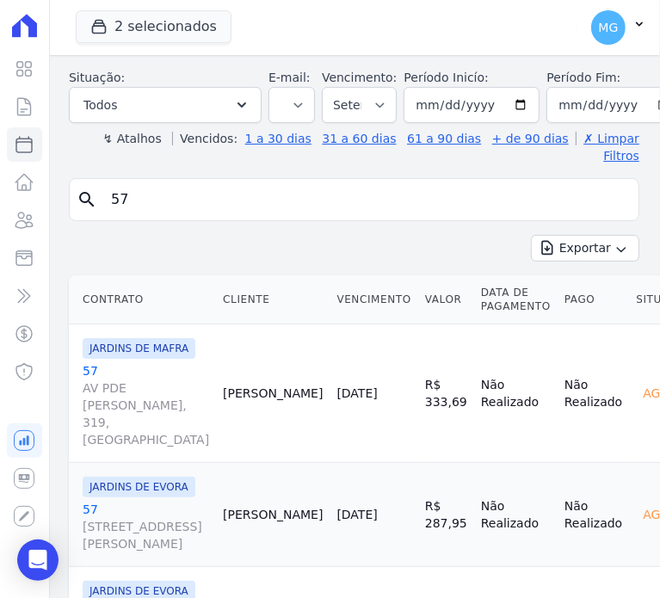
click at [145, 188] on input "57" at bounding box center [366, 199] width 531 height 34
type input "63"
select select
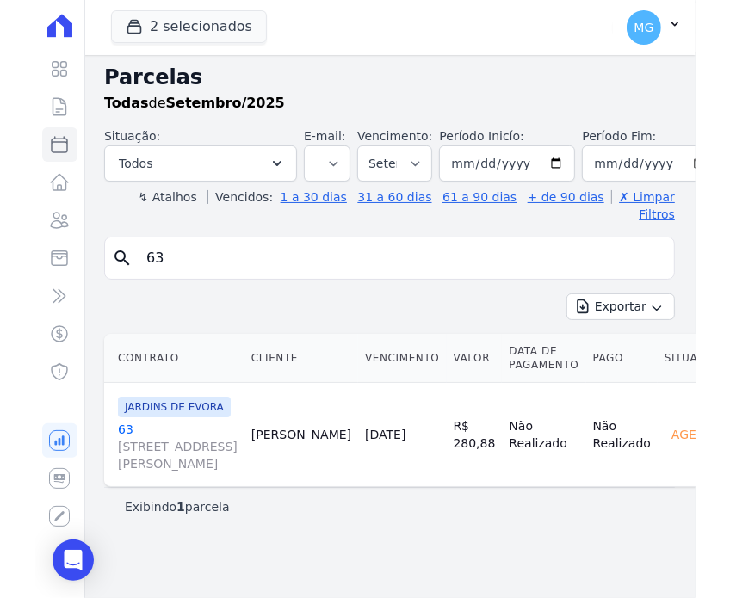
scroll to position [63, 0]
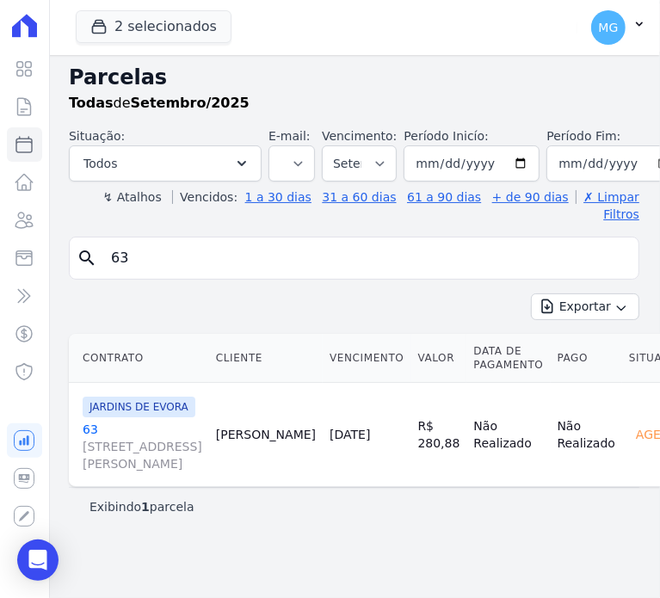
click at [420, 241] on input "63" at bounding box center [366, 258] width 531 height 34
click at [406, 6] on div "2 selecionados CONSTRUTORA MINERVA LTDA JARDINS DE EVORA JARDINS DE MAFRA Aplic…" at bounding box center [323, 27] width 495 height 57
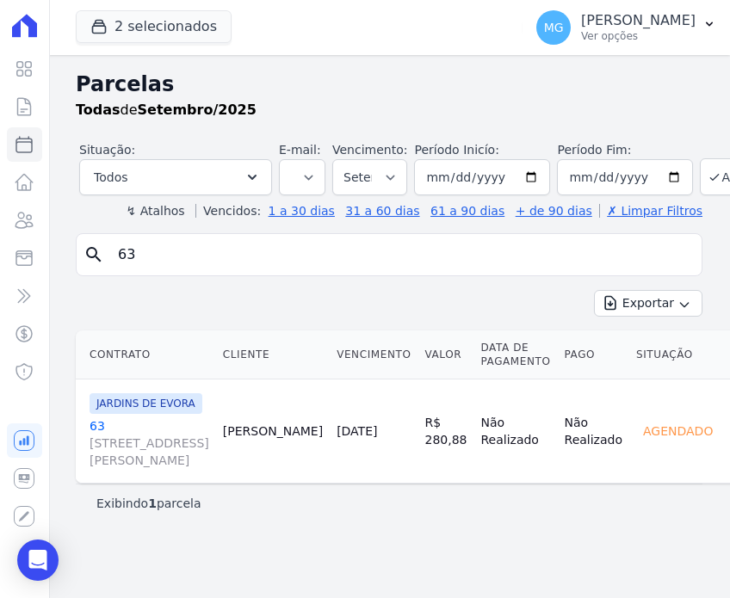
click at [243, 237] on input "63" at bounding box center [401, 254] width 587 height 34
click at [230, 264] on input "63" at bounding box center [401, 254] width 587 height 34
select select
click at [21, 114] on icon at bounding box center [24, 106] width 13 height 17
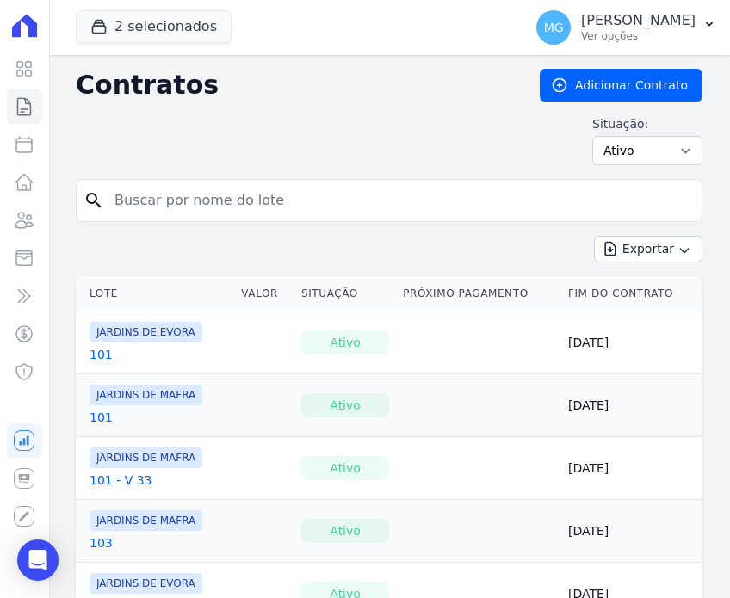
click at [186, 190] on input "search" at bounding box center [399, 200] width 590 height 34
type input "63"
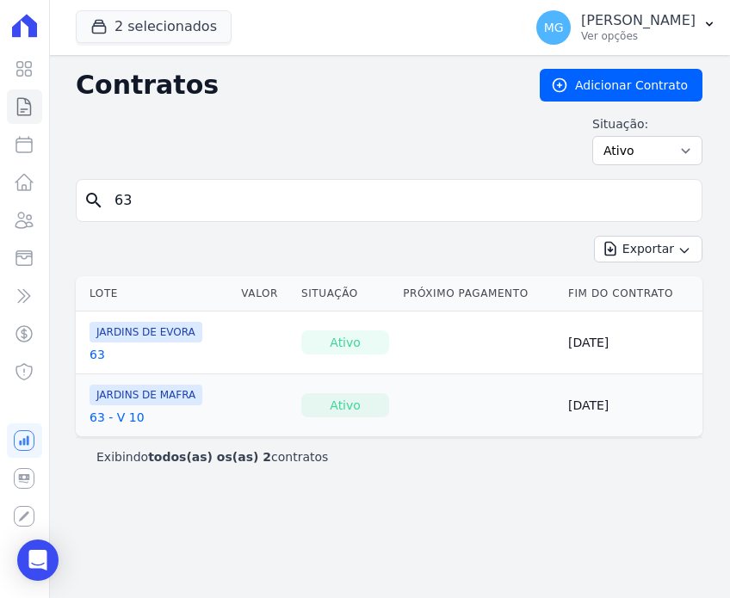
click at [127, 397] on span "JARDINS DE MAFRA" at bounding box center [145, 395] width 113 height 21
click at [120, 413] on link "63 - V 10" at bounding box center [116, 417] width 55 height 17
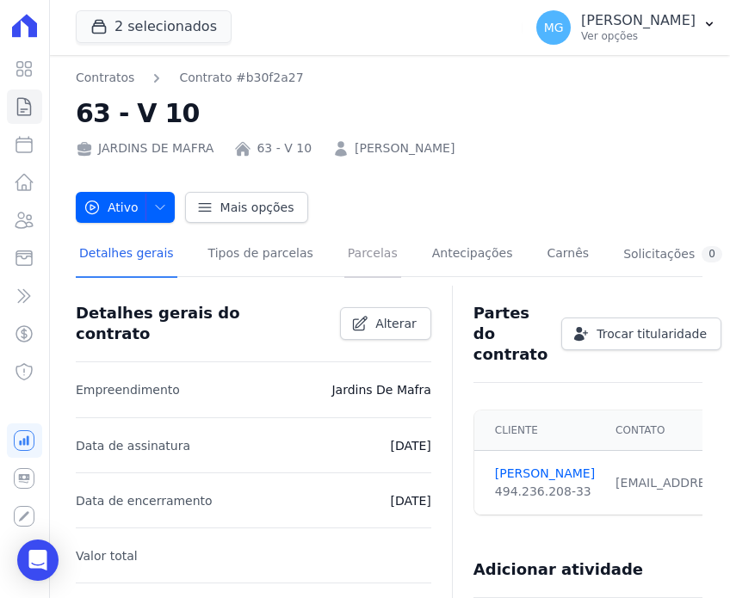
click at [350, 257] on link "Parcelas" at bounding box center [372, 255] width 57 height 46
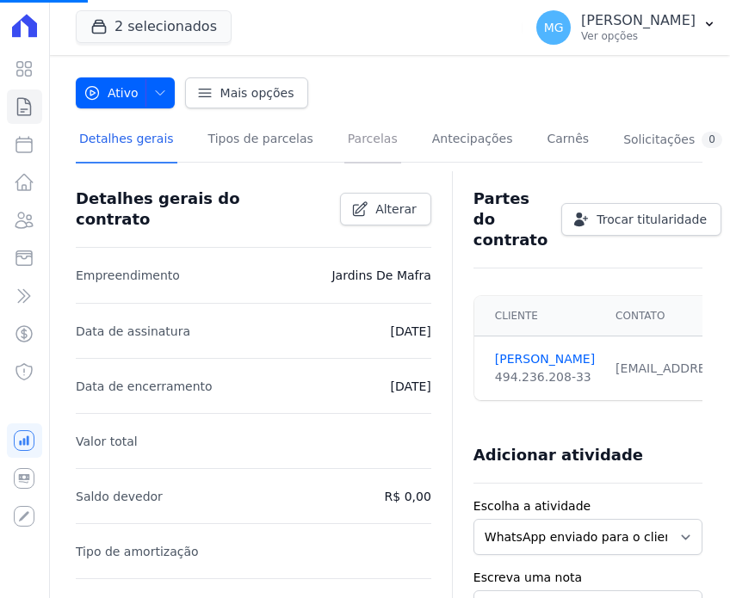
scroll to position [170, 0]
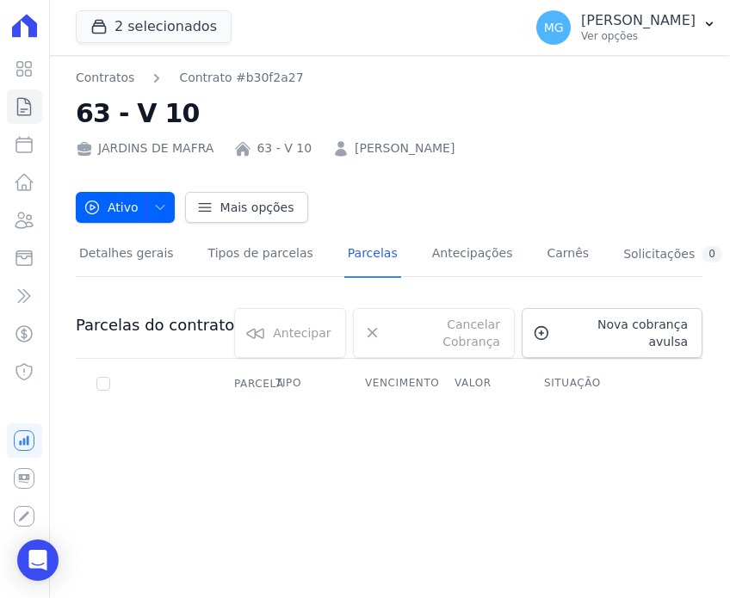
drag, startPoint x: 250, startPoint y: 368, endPoint x: 358, endPoint y: 381, distance: 109.2
click at [358, 381] on tr "Parcela Tipo Vencimento Valor Situação" at bounding box center [389, 384] width 626 height 36
click at [373, 412] on div "Parcelas do contrato 0 selecionada(s) Antecipar Antecipar Cancelar Cobrança Can…" at bounding box center [389, 365] width 626 height 149
click at [24, 140] on icon at bounding box center [24, 144] width 21 height 21
select select
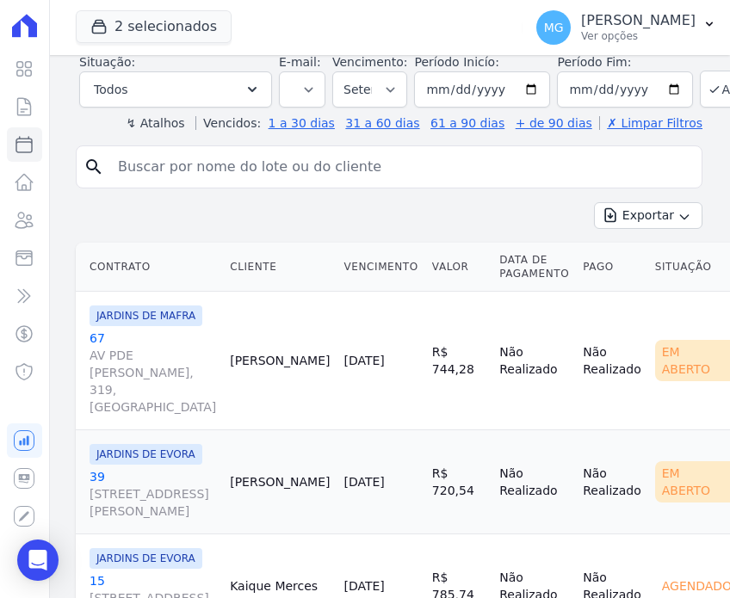
scroll to position [268, 0]
click at [651, 97] on input "2025-09-30" at bounding box center [625, 90] width 136 height 36
type input "[DATE]"
click at [659, 102] on button "Aplicar" at bounding box center [737, 89] width 74 height 37
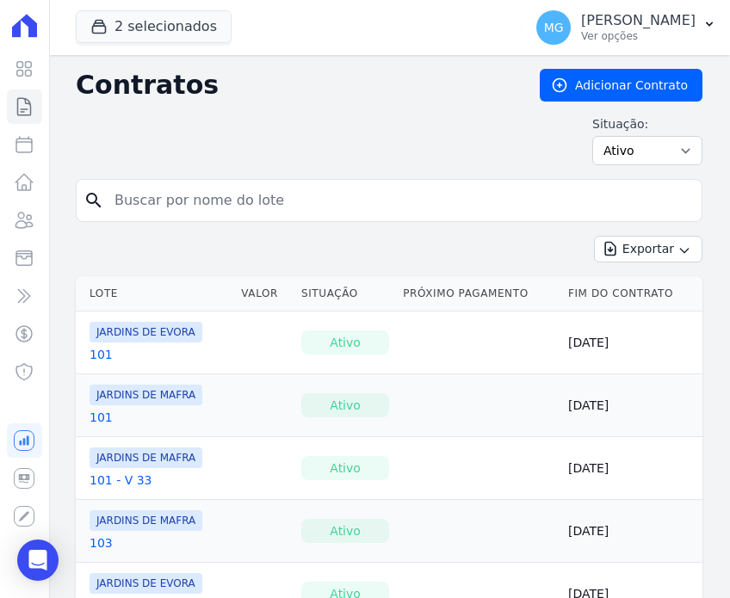
click at [208, 197] on input "search" at bounding box center [399, 200] width 590 height 34
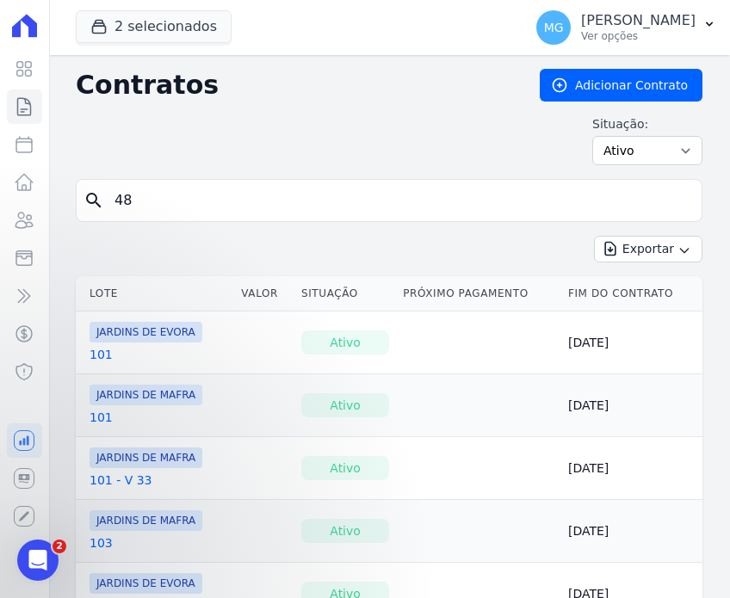
type input "48"
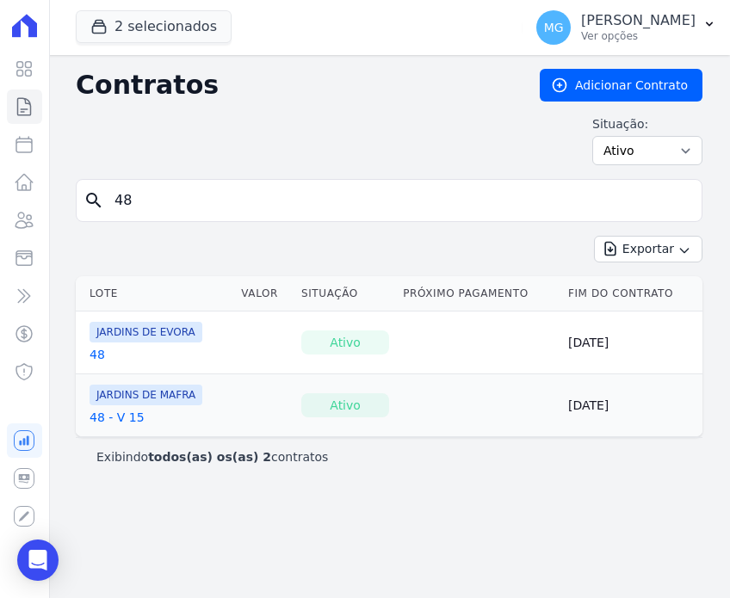
click at [127, 417] on link "48 - V 15" at bounding box center [116, 417] width 55 height 17
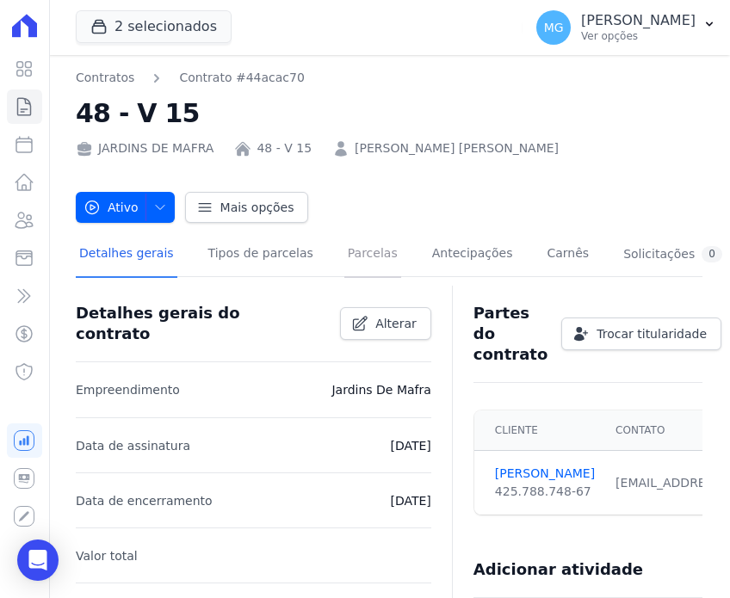
click at [348, 258] on link "Parcelas" at bounding box center [372, 255] width 57 height 46
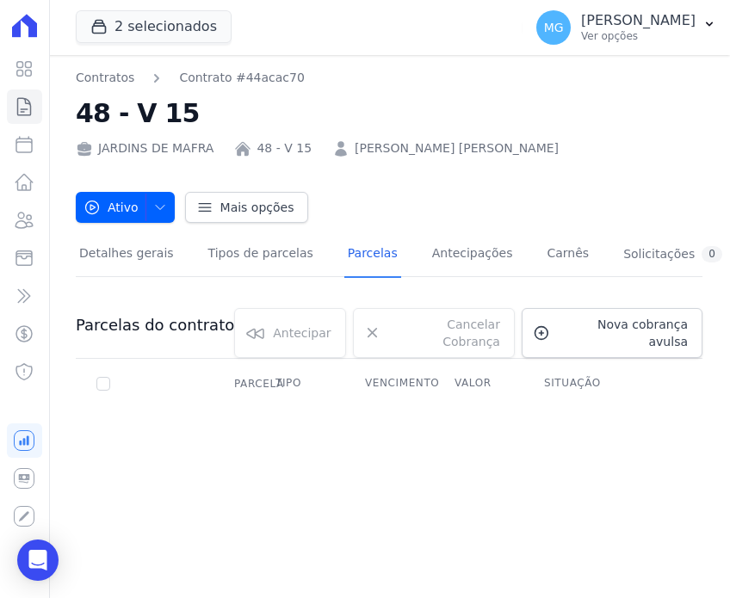
click at [356, 441] on div "Contratos Contrato #44acac70 48 - V 15 JARDINS DE MAFRA 48 - V 15 NAYARA G. CRI…" at bounding box center [388, 326] width 681 height 543
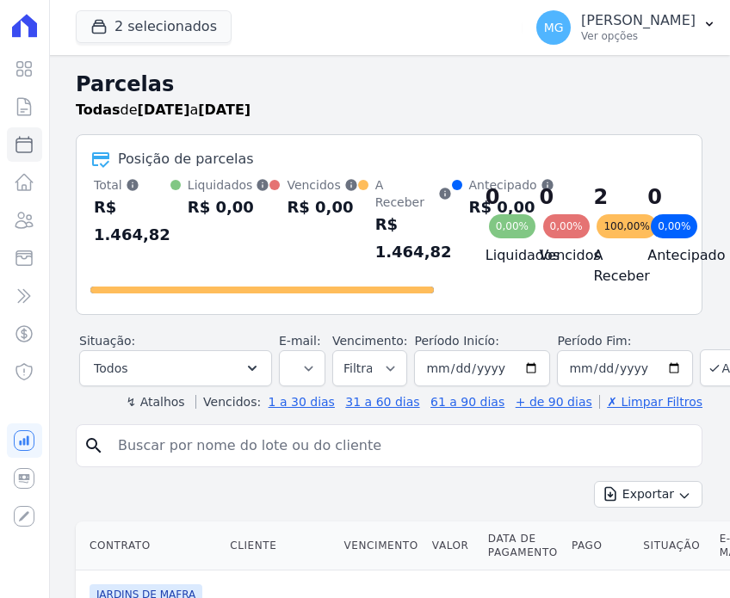
select select
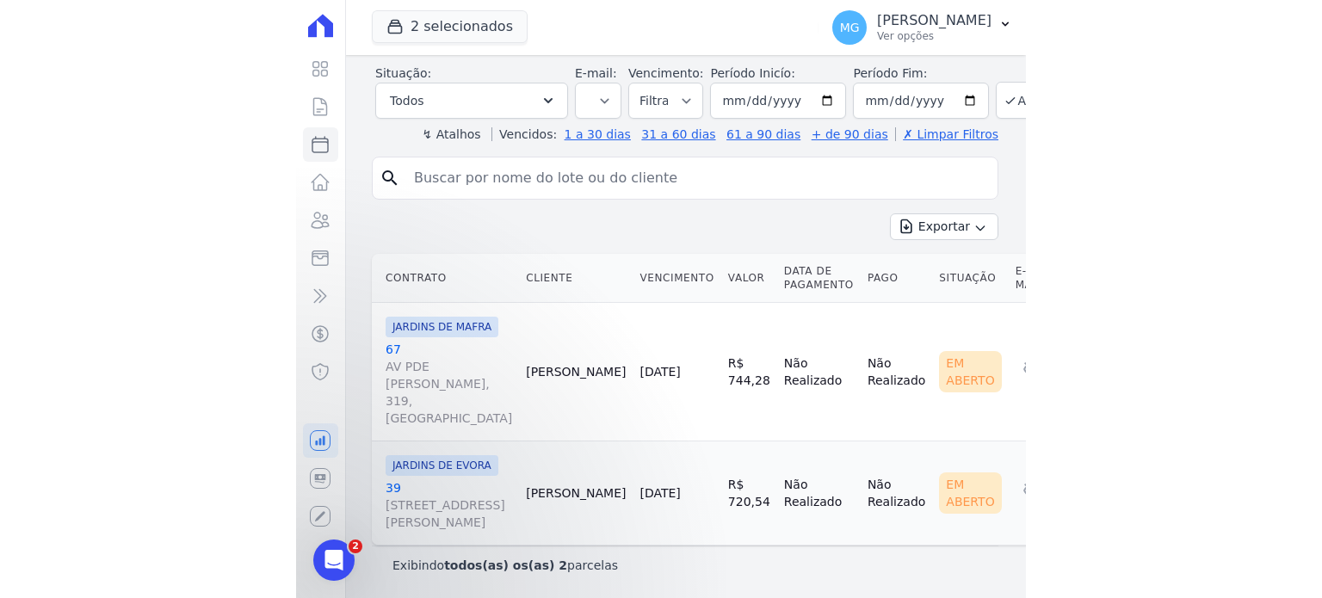
scroll to position [434, 0]
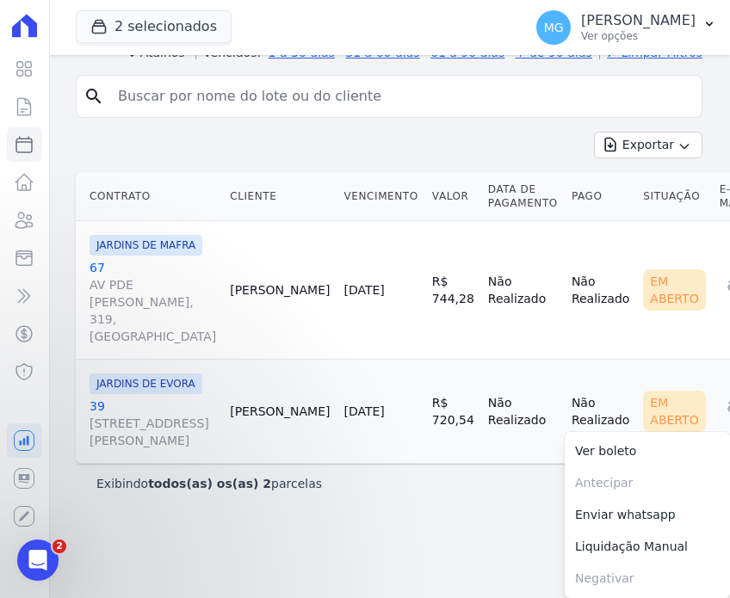
click at [103, 398] on link "39 R SANTO ANTONIO DE ITABERAVA, S/N, LOTE 26 QUADRA108, VILA CARMOSINA" at bounding box center [152, 424] width 126 height 52
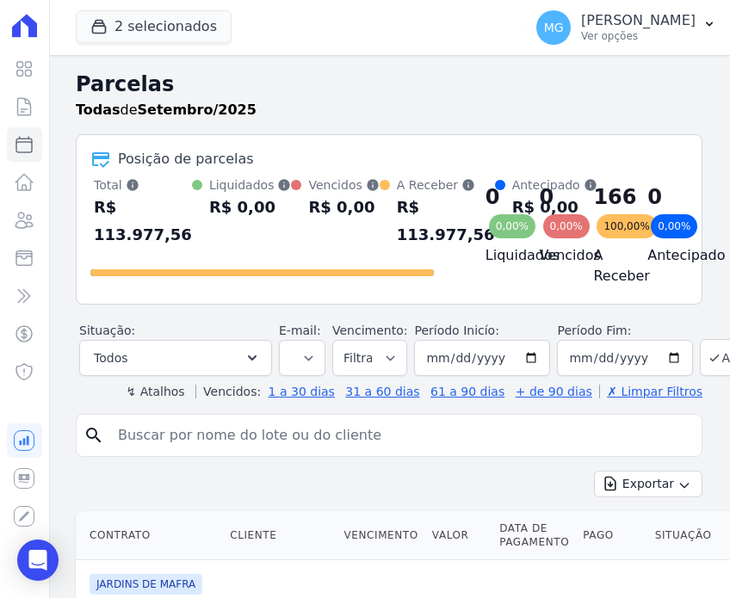
select select
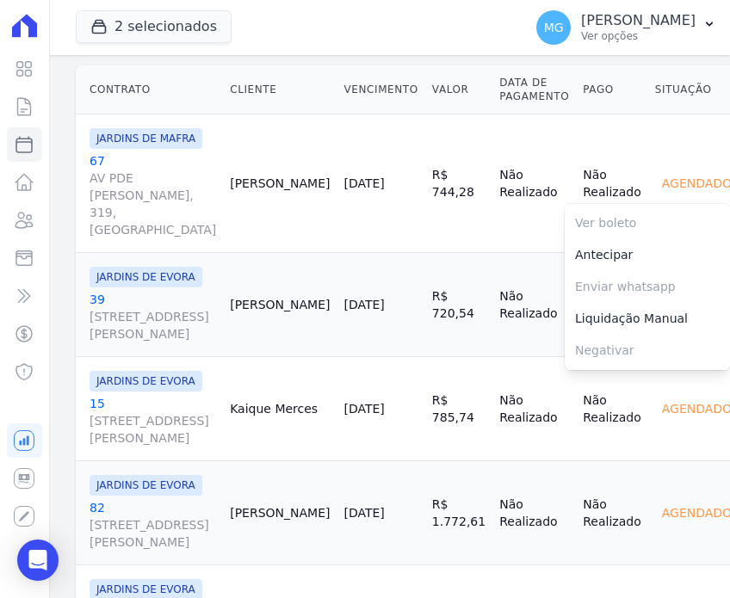
scroll to position [278, 0]
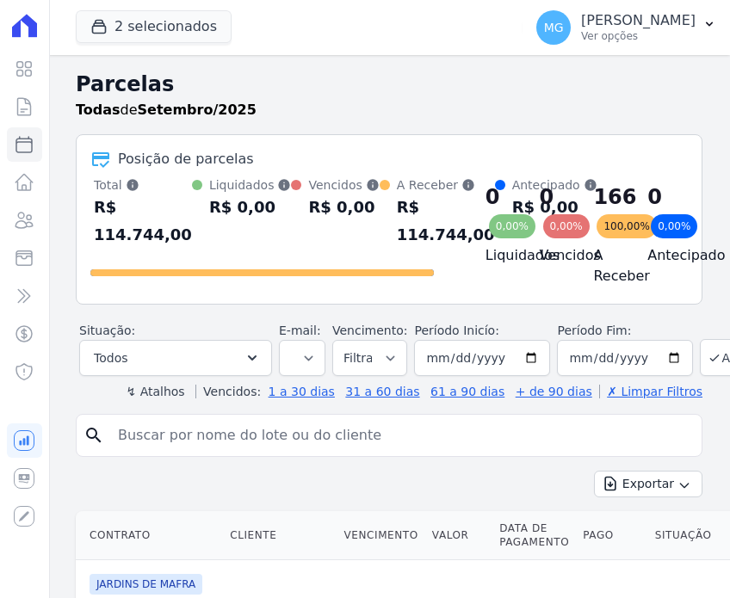
select select
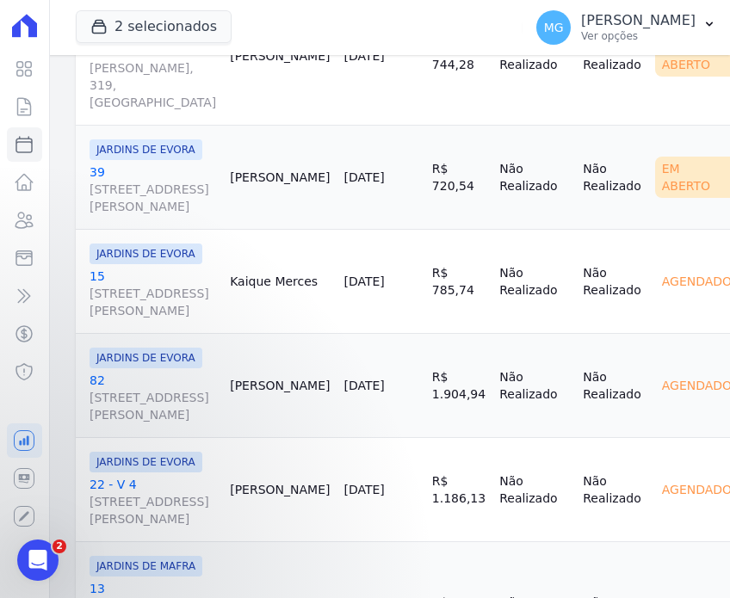
click at [100, 215] on link "39 R SANTO ANTONIO DE ITABERAVA, S/N, LOTE 26 QUADRA108, VILA CARMOSINA" at bounding box center [152, 189] width 126 height 52
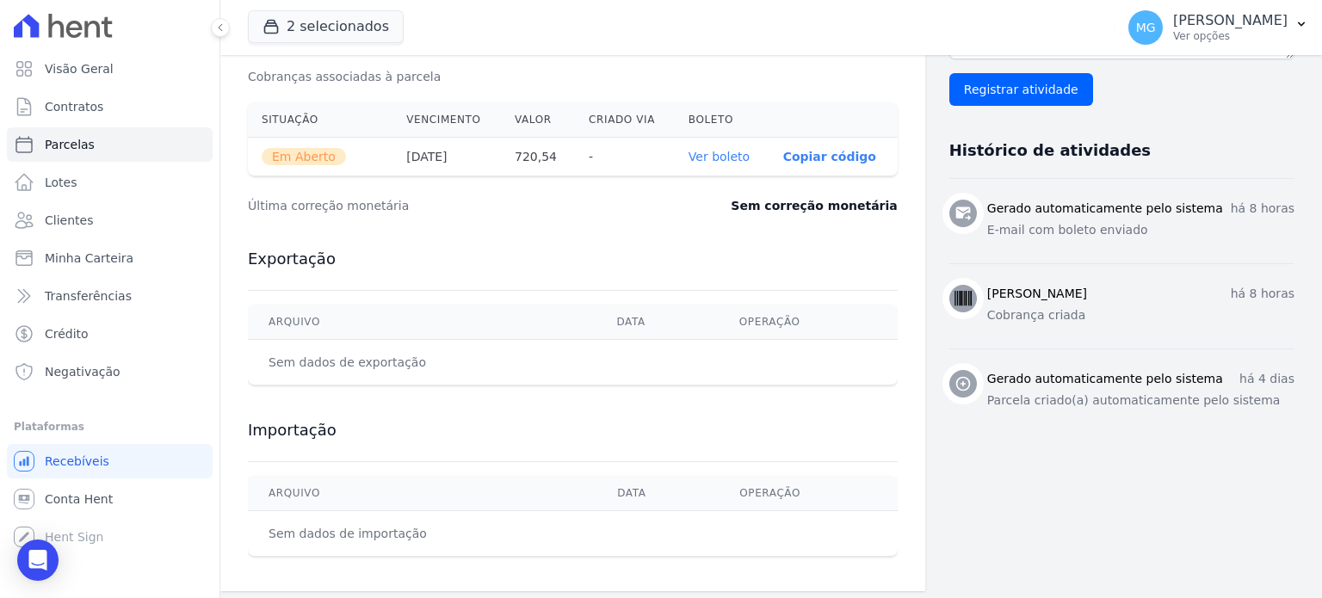
scroll to position [577, 0]
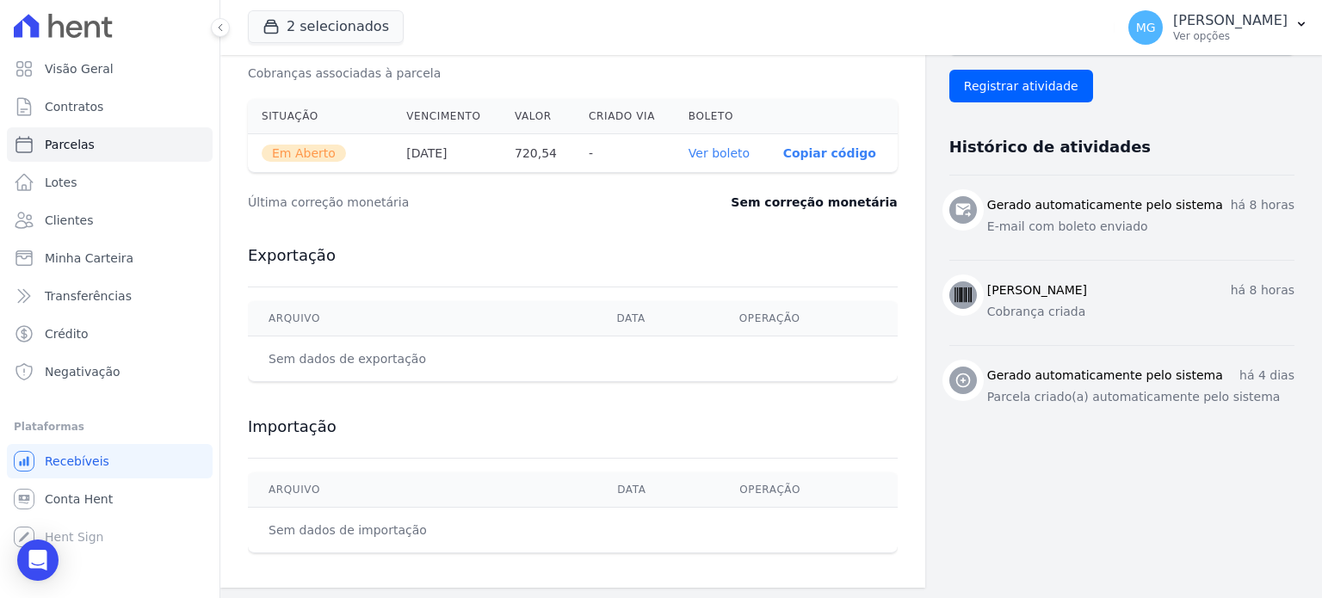
click at [595, 26] on div "2 selecionados CONSTRUTORA MINERVA LTDA JARDINS DE [GEOGRAPHIC_DATA] JARDINS DE…" at bounding box center [678, 27] width 860 height 57
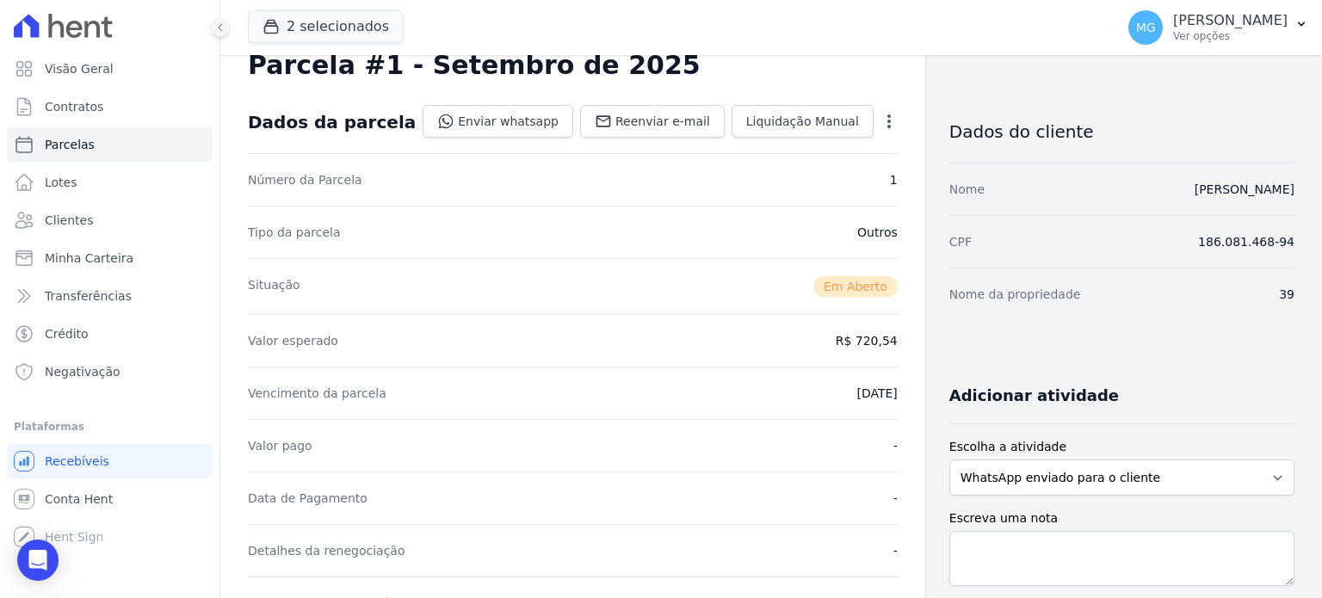
scroll to position [0, 0]
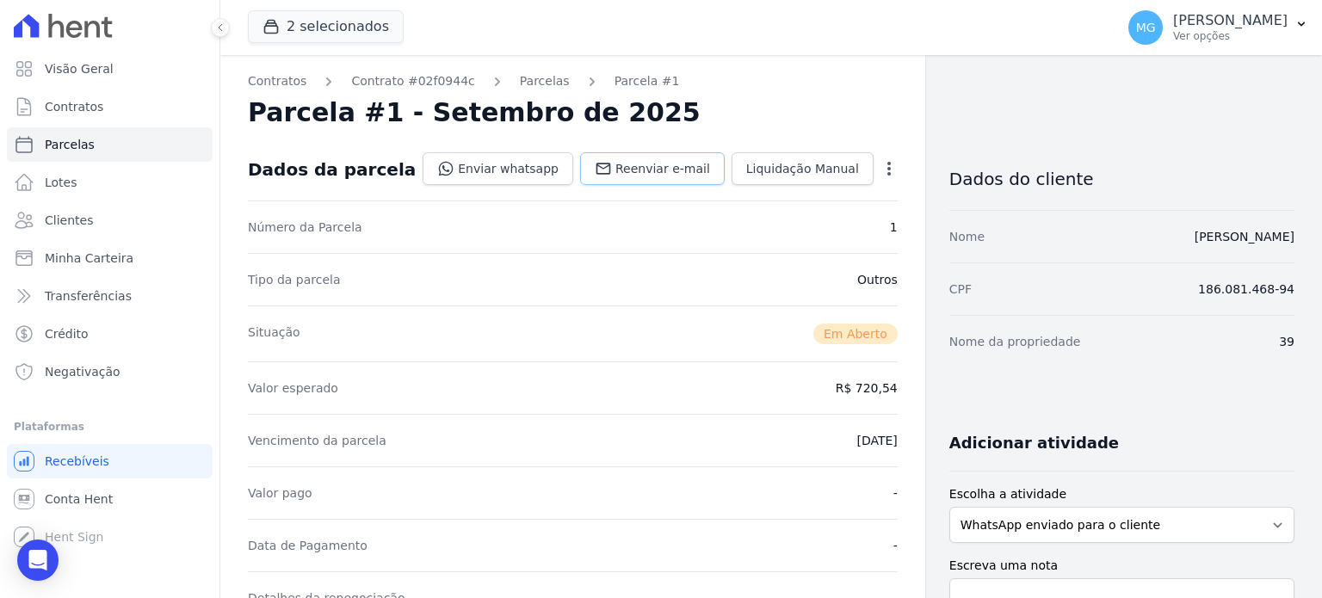
click at [644, 171] on span "Reenviar e-mail" at bounding box center [662, 168] width 95 height 17
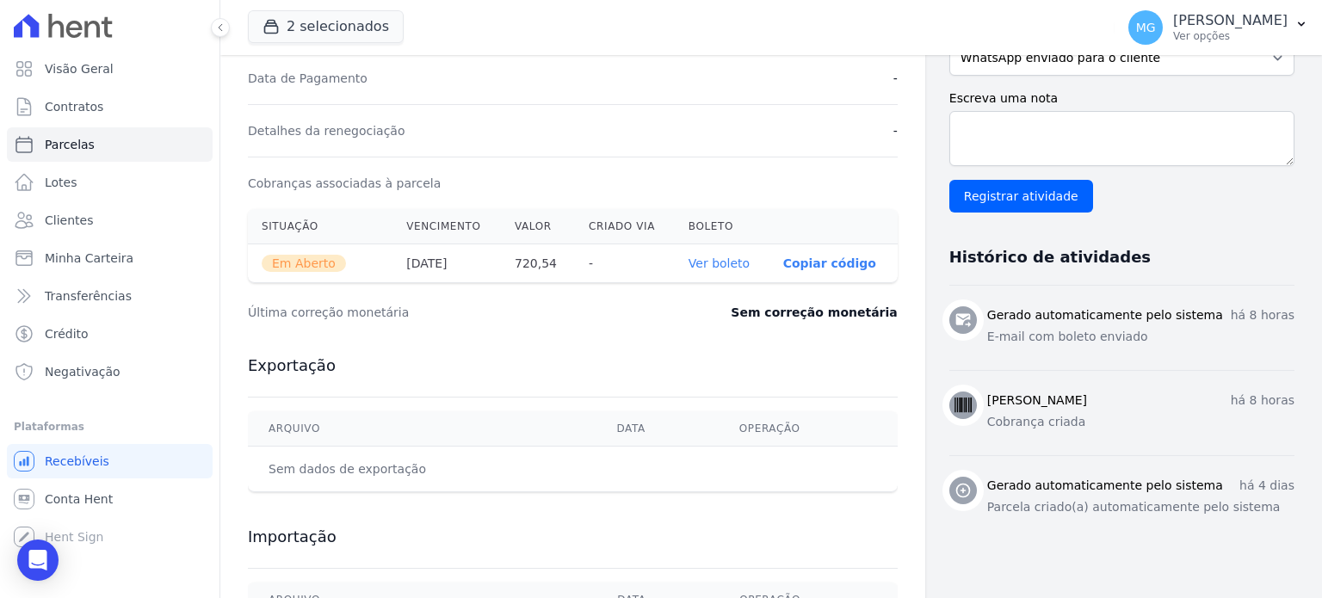
scroll to position [516, 0]
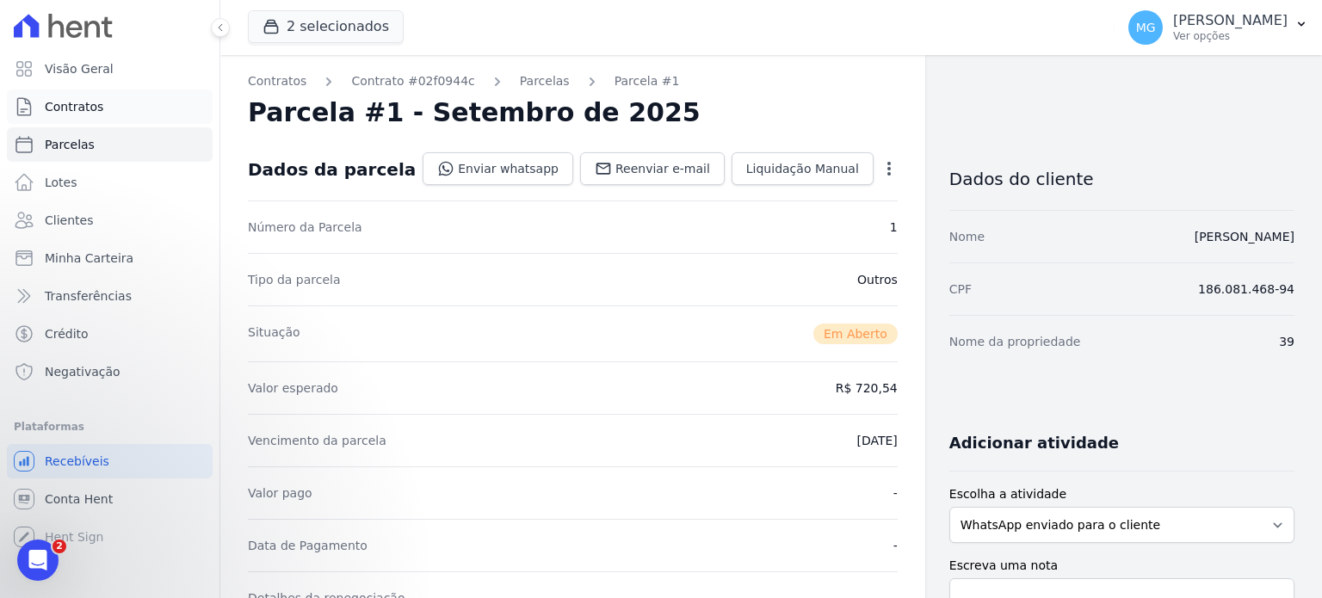
click at [83, 110] on span "Contratos" at bounding box center [74, 106] width 59 height 17
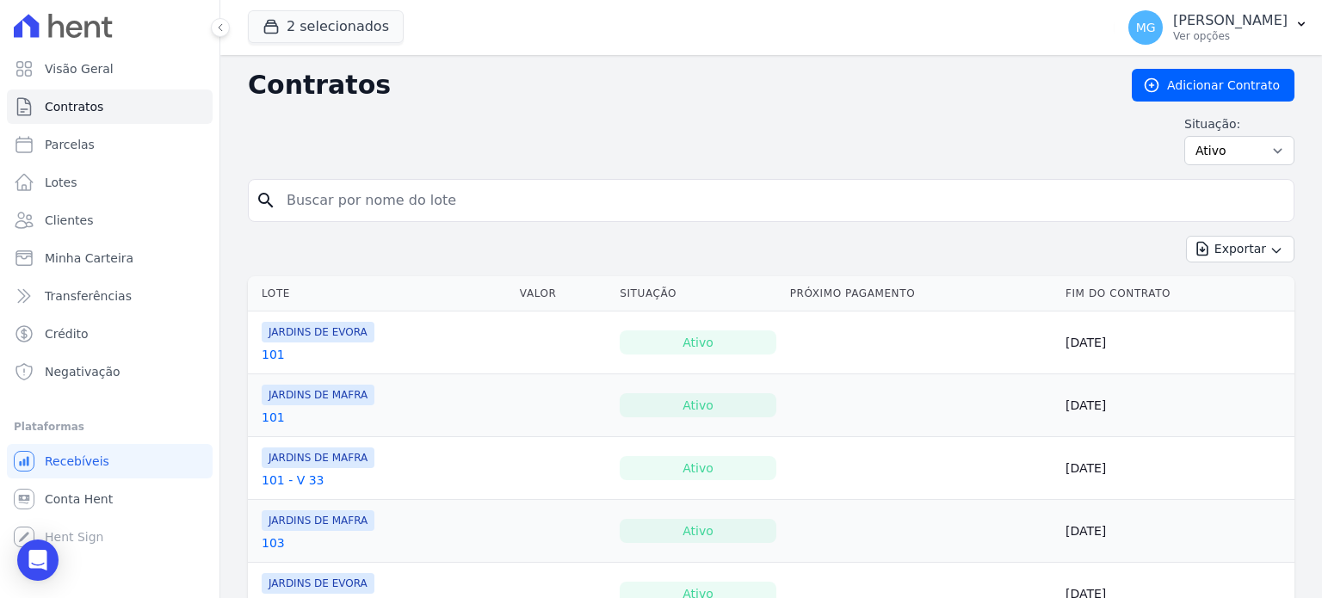
click at [385, 208] on input "search" at bounding box center [781, 200] width 1010 height 34
type input "39"
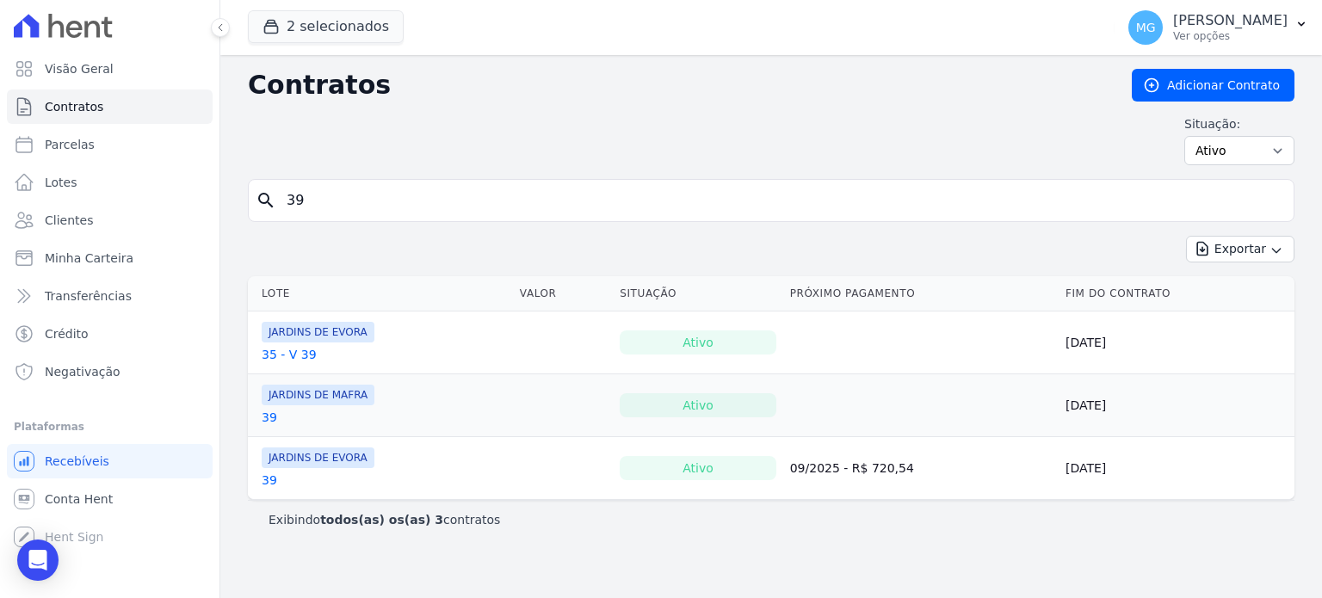
click at [268, 475] on link "39" at bounding box center [269, 480] width 15 height 17
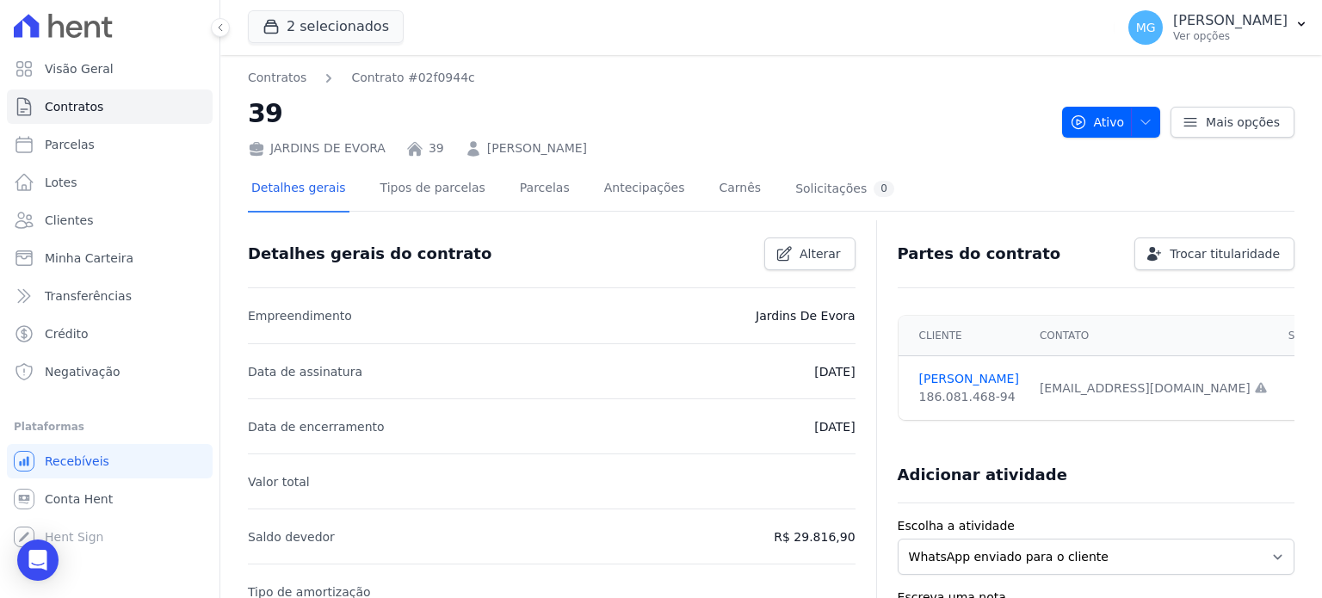
drag, startPoint x: 595, startPoint y: 11, endPoint x: 643, endPoint y: 1, distance: 48.4
click at [596, 12] on div "2 selecionados CONSTRUTORA MINERVA LTDA JARDINS DE [GEOGRAPHIC_DATA] JARDINS DE…" at bounding box center [678, 27] width 860 height 57
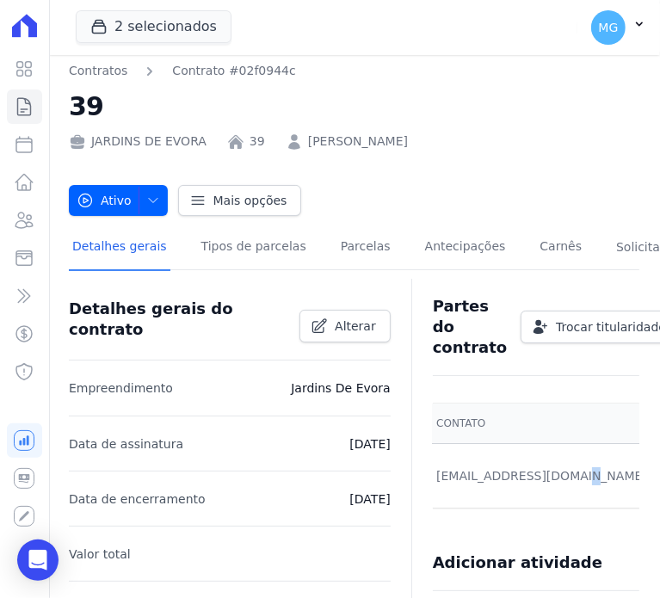
scroll to position [0, 135]
drag, startPoint x: 430, startPoint y: 478, endPoint x: 577, endPoint y: 478, distance: 146.3
click at [577, 478] on div "[EMAIL_ADDRESS][DOMAIN_NAME] Email e telefone não confirmados." at bounding box center [554, 476] width 228 height 18
copy div "[EMAIL_ADDRESS][DOMAIN_NAME]"
drag, startPoint x: 492, startPoint y: 140, endPoint x: 295, endPoint y: 137, distance: 197.1
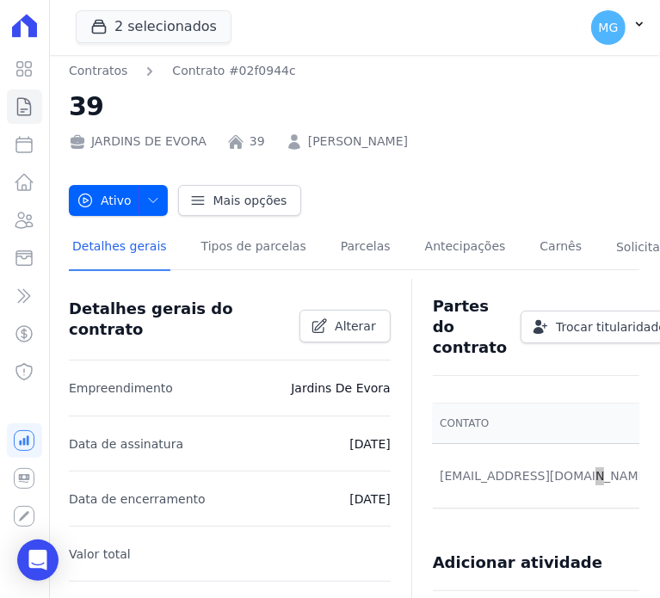
click at [295, 137] on div "JARDINS DE EVORA 39 [PERSON_NAME]" at bounding box center [354, 138] width 570 height 25
copy link "FRANCISCO WANDERLEI MARIZ"
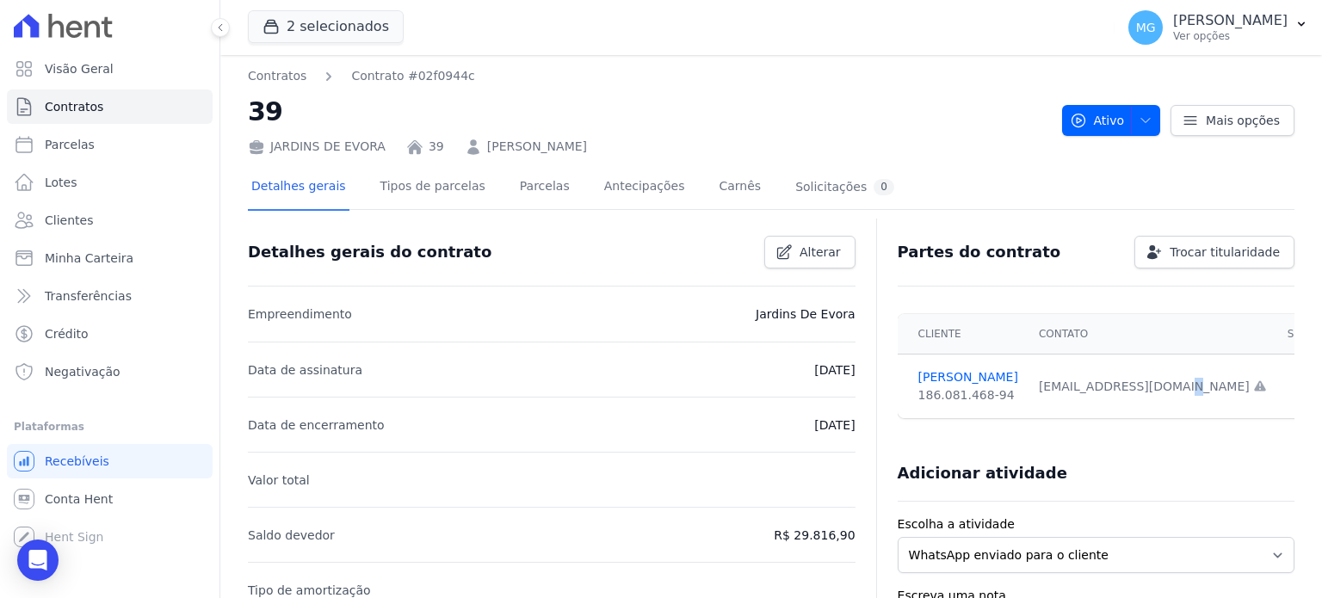
scroll to position [0, 0]
click at [523, 190] on link "Parcelas" at bounding box center [544, 190] width 57 height 46
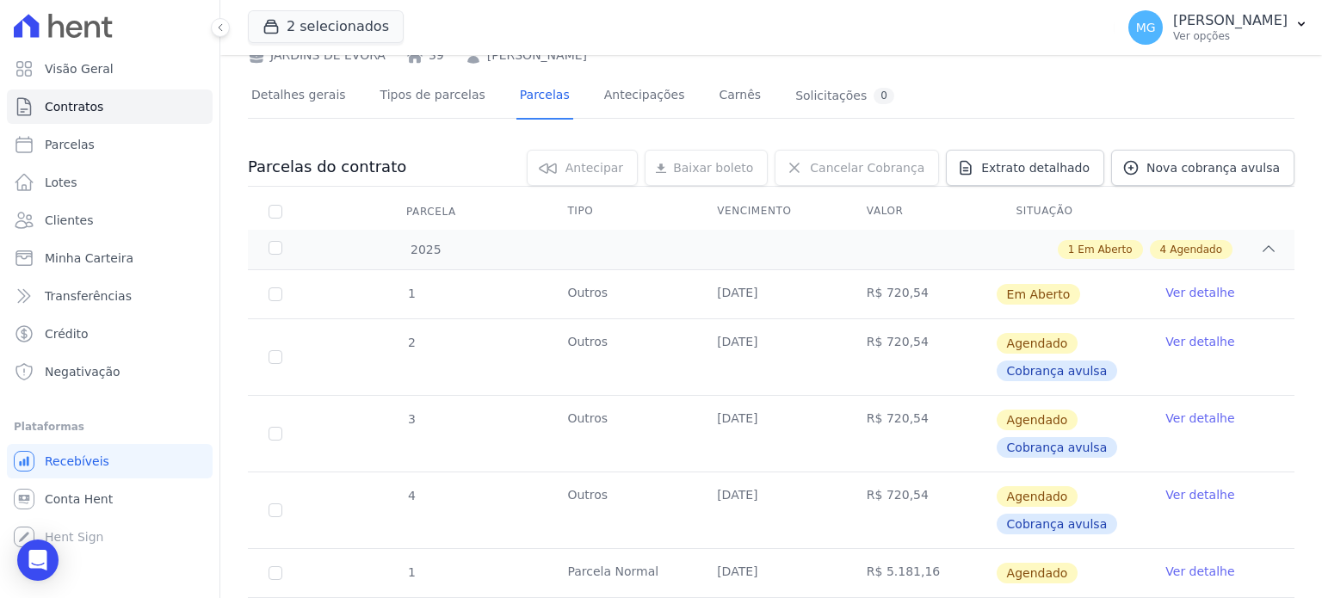
scroll to position [114, 0]
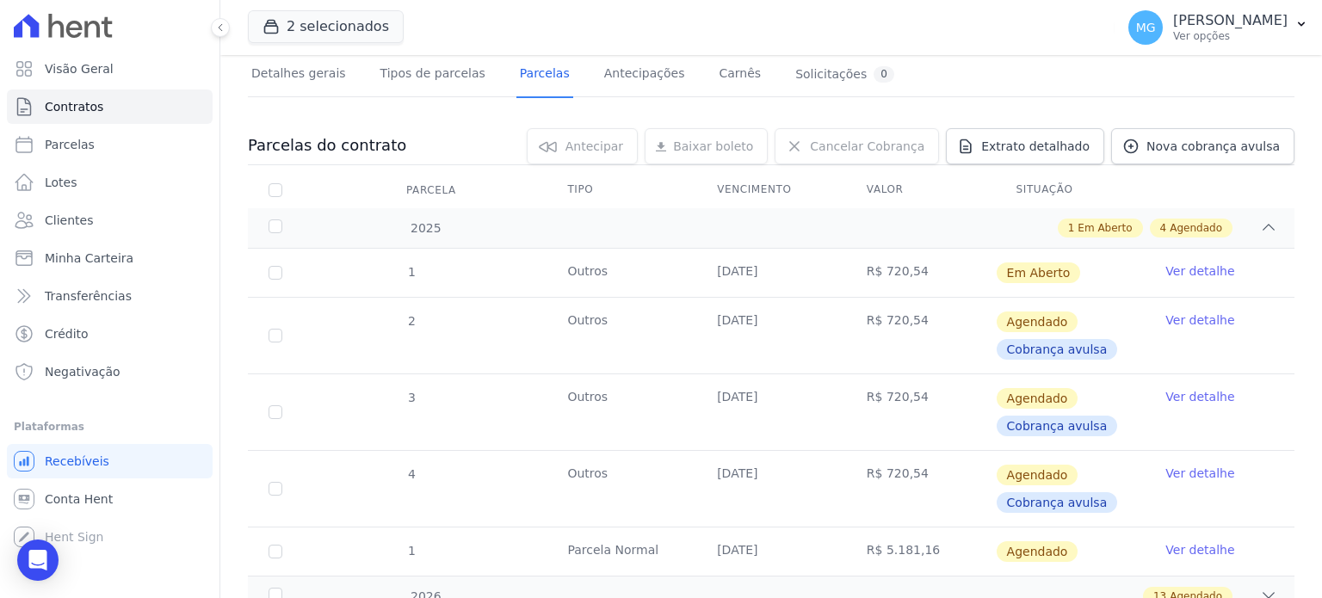
click at [1188, 268] on link "Ver detalhe" at bounding box center [1199, 270] width 69 height 17
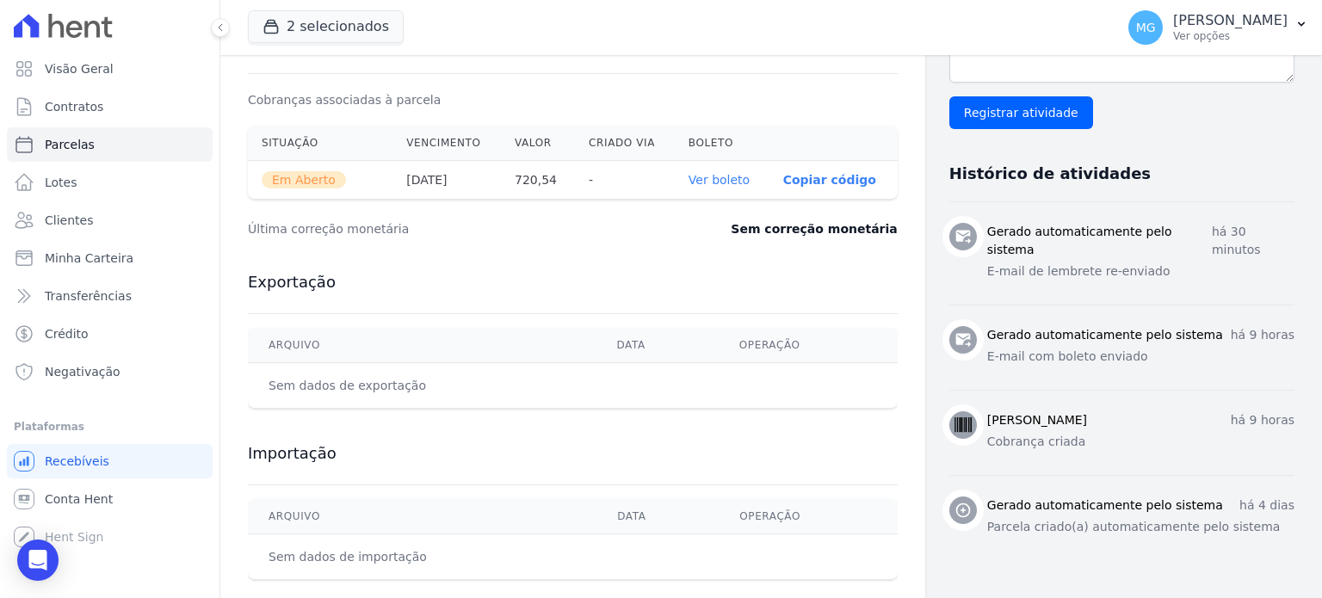
scroll to position [577, 0]
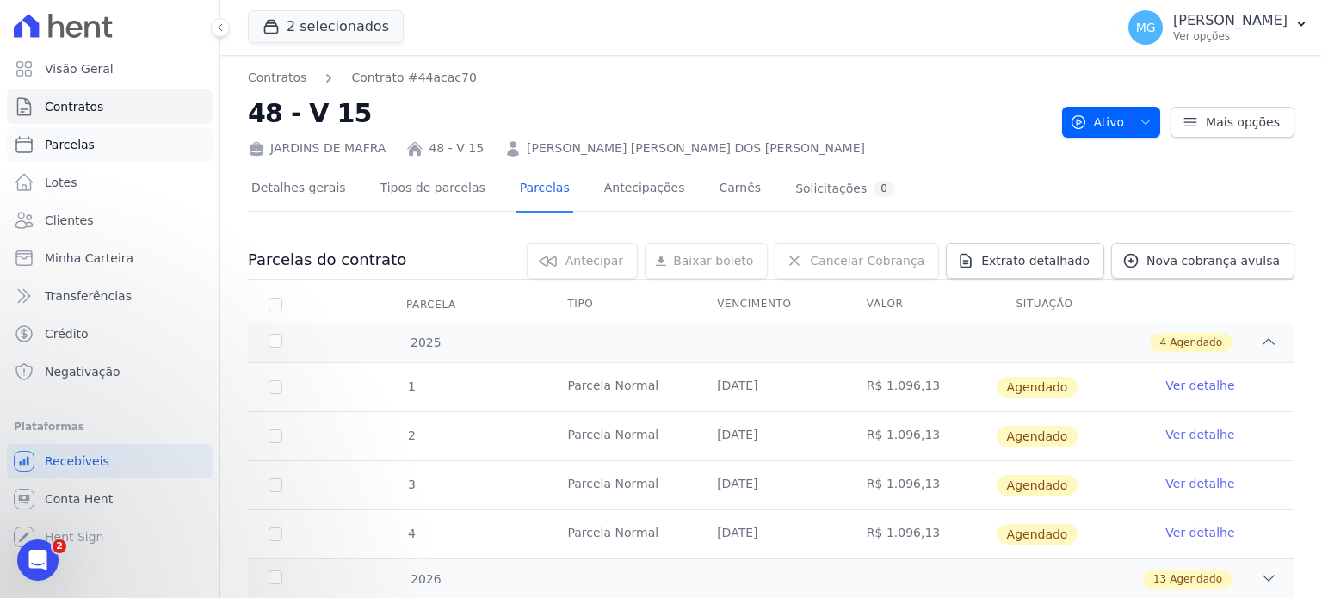
click at [87, 141] on span "Parcelas" at bounding box center [70, 144] width 50 height 17
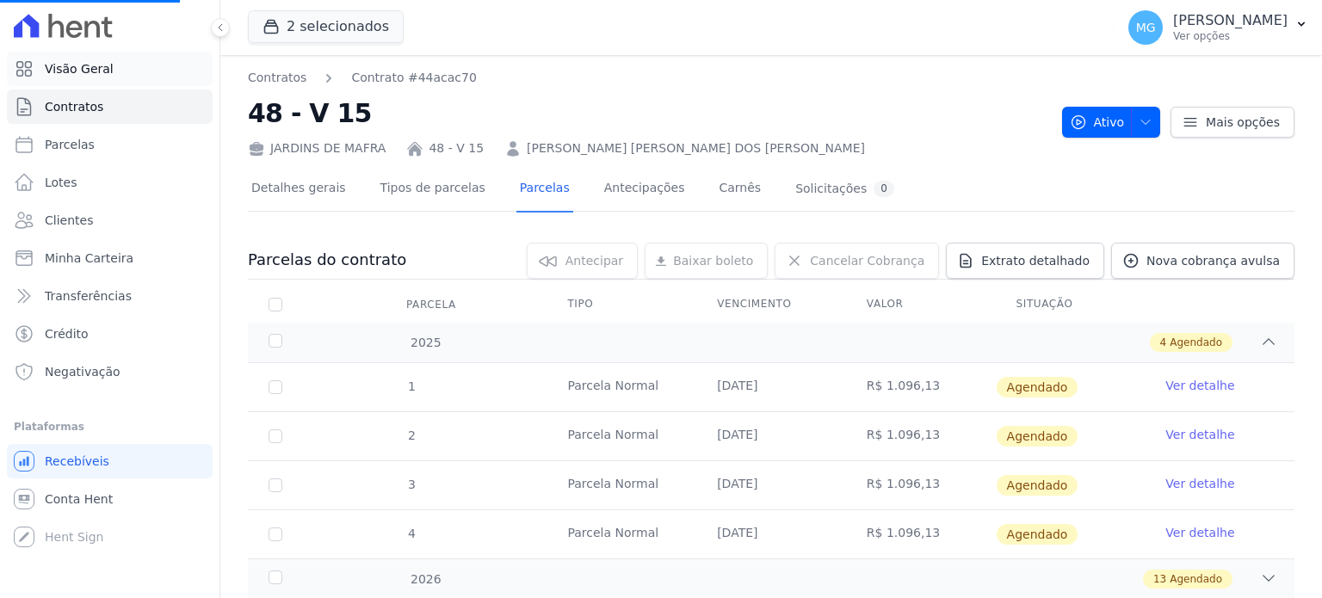
select select
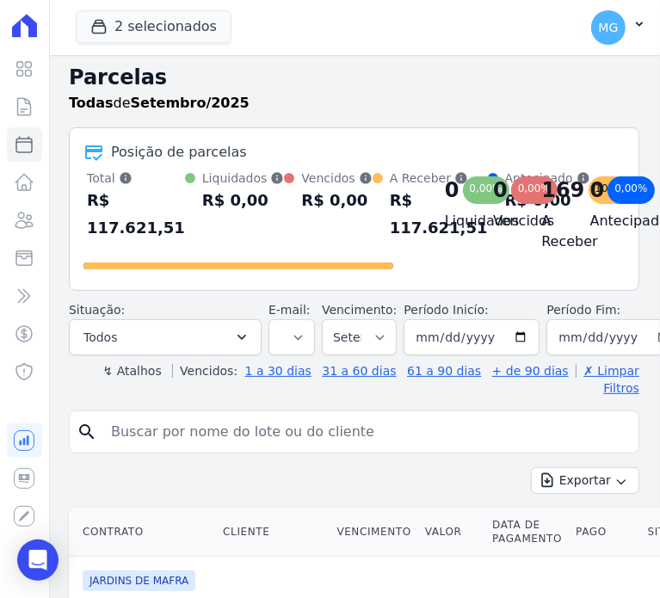
click at [160, 446] on input "search" at bounding box center [366, 432] width 531 height 34
type input "48"
select select
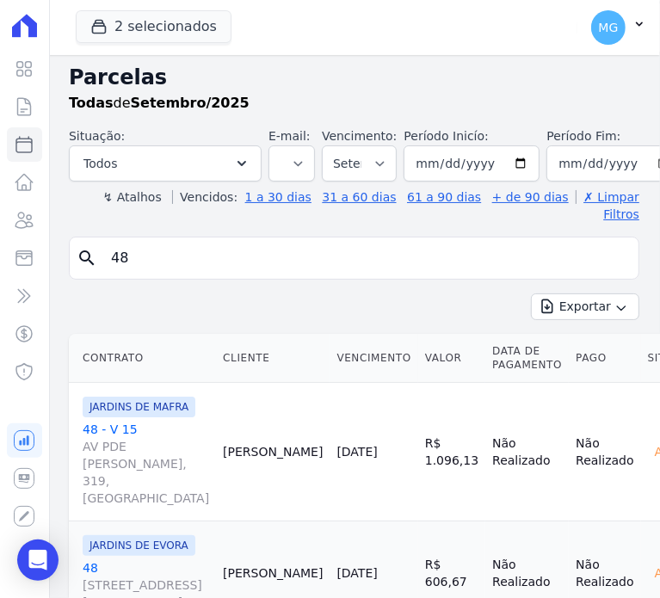
click at [158, 241] on input "48" at bounding box center [366, 258] width 531 height 34
type input "57"
select select
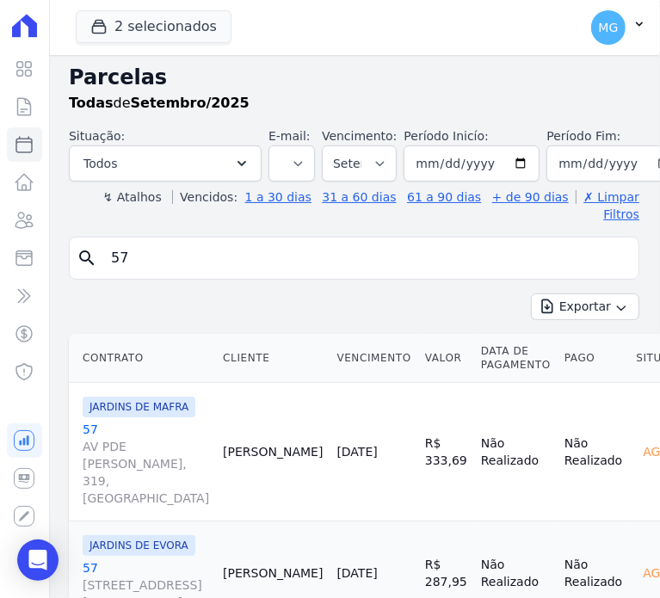
click at [157, 247] on input "57" at bounding box center [366, 258] width 531 height 34
click at [157, 246] on input "57" at bounding box center [366, 258] width 531 height 34
type input "63"
select select
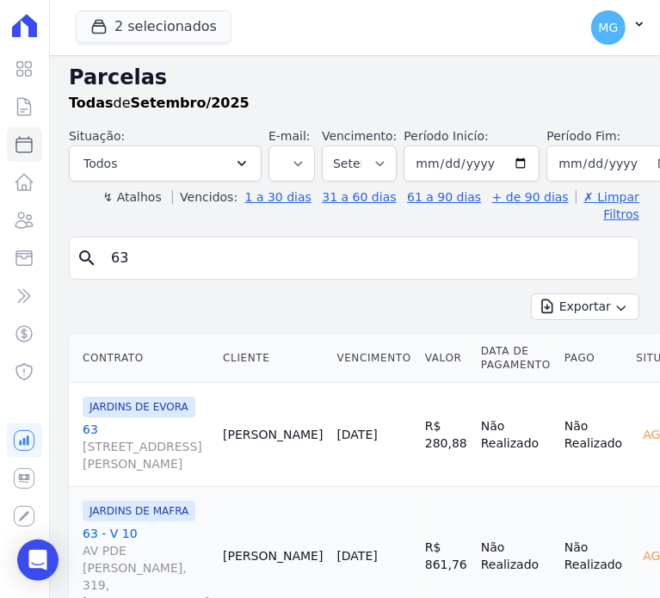
click at [212, 241] on input "63" at bounding box center [366, 258] width 531 height 34
type input "48"
select select
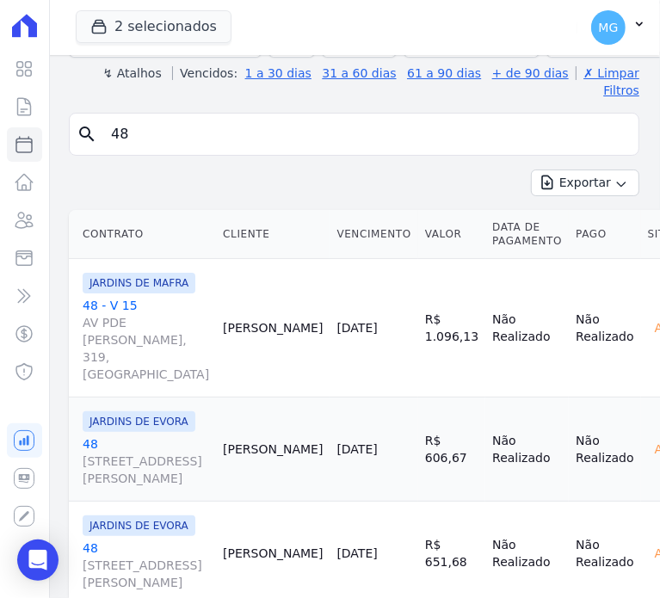
scroll to position [172, 0]
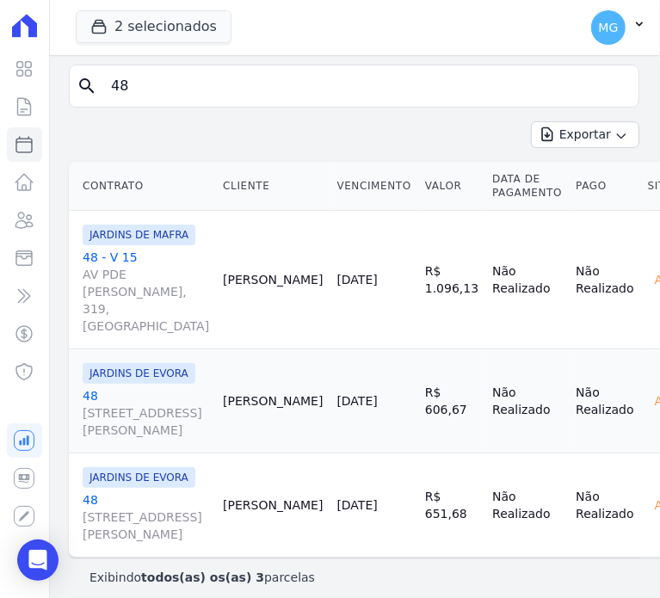
click at [281, 69] on input "48" at bounding box center [366, 86] width 531 height 34
type input "63"
select select
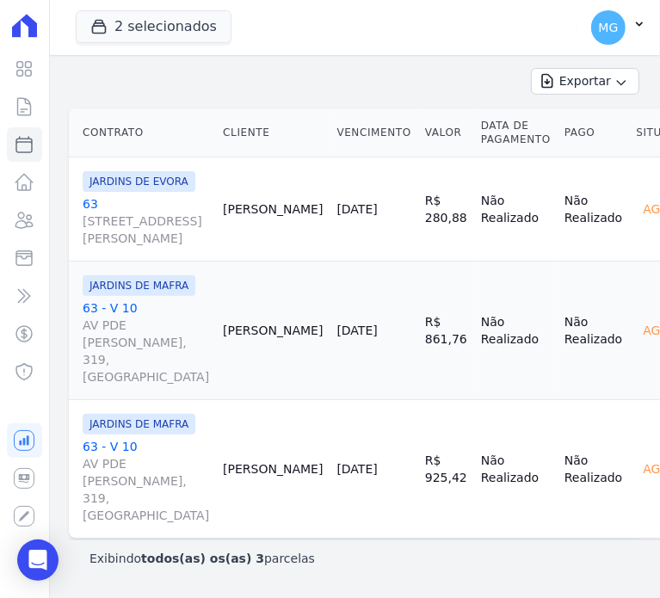
scroll to position [401, 0]
